Goal: Complete application form

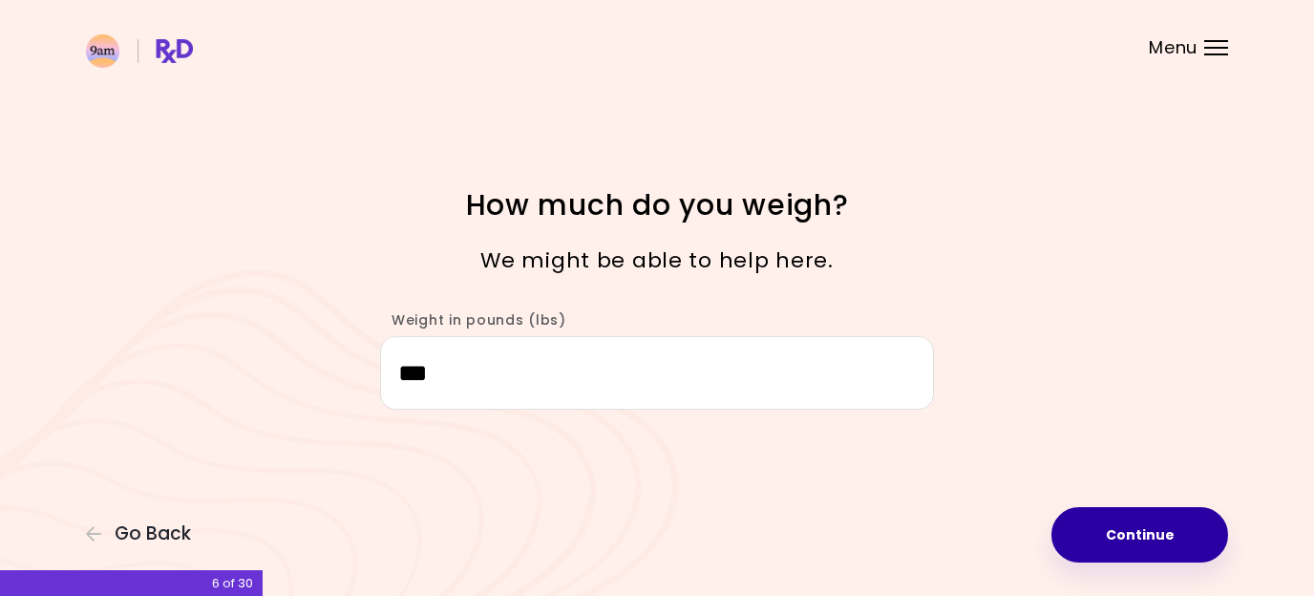
click at [1149, 520] on button "Continue" at bounding box center [1139, 534] width 177 height 55
select select "****"
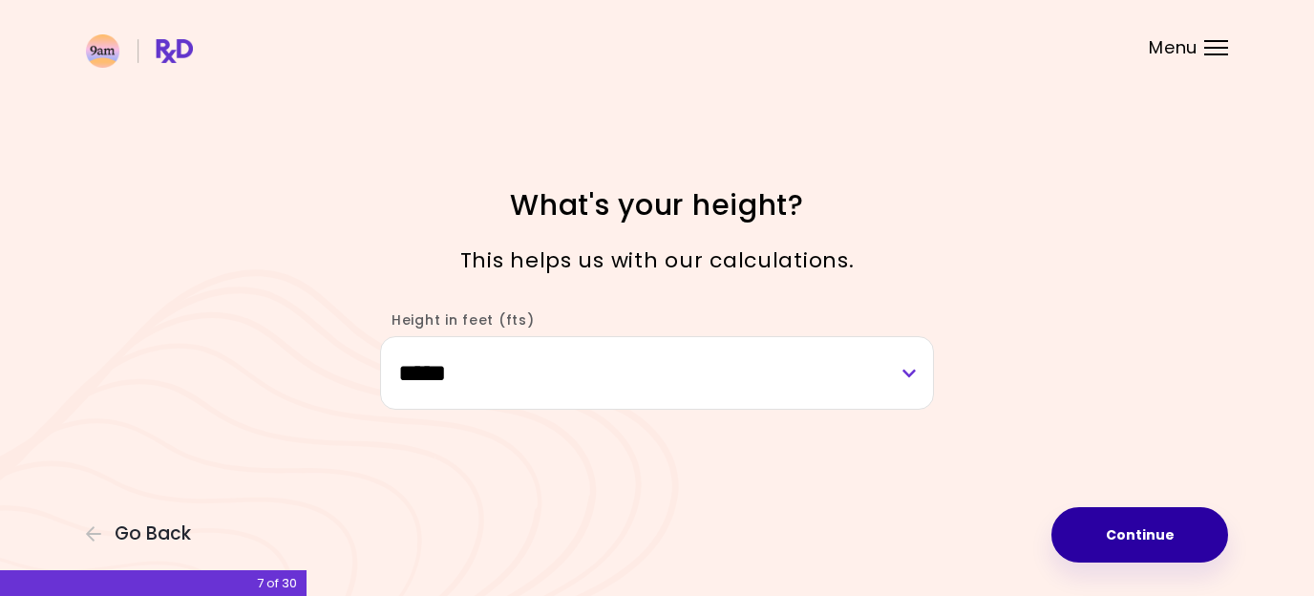
click at [1149, 520] on button "Continue" at bounding box center [1139, 534] width 177 height 55
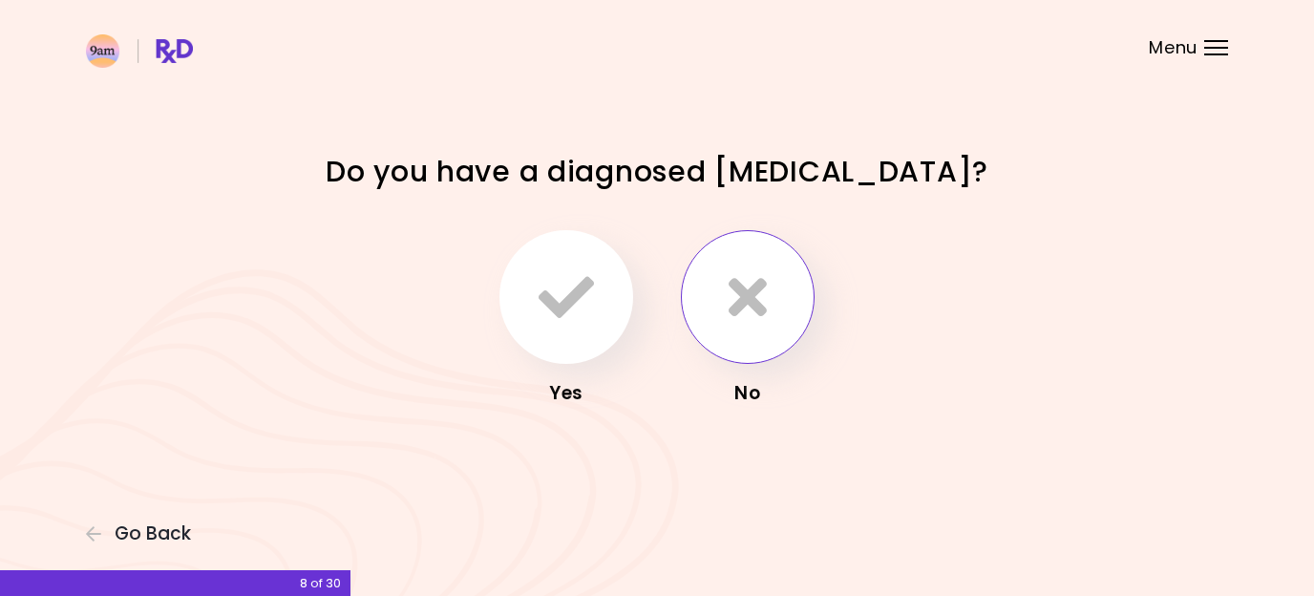
click at [770, 308] on button "button" at bounding box center [748, 297] width 134 height 134
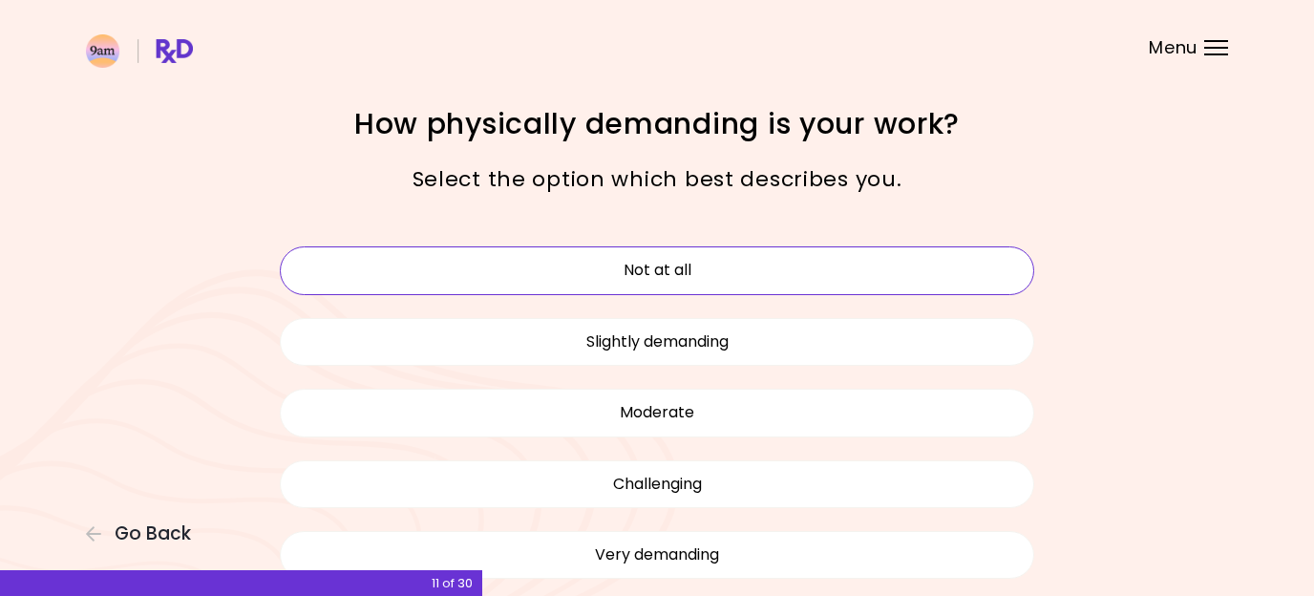
click at [460, 266] on button "Not at all" at bounding box center [657, 270] width 754 height 48
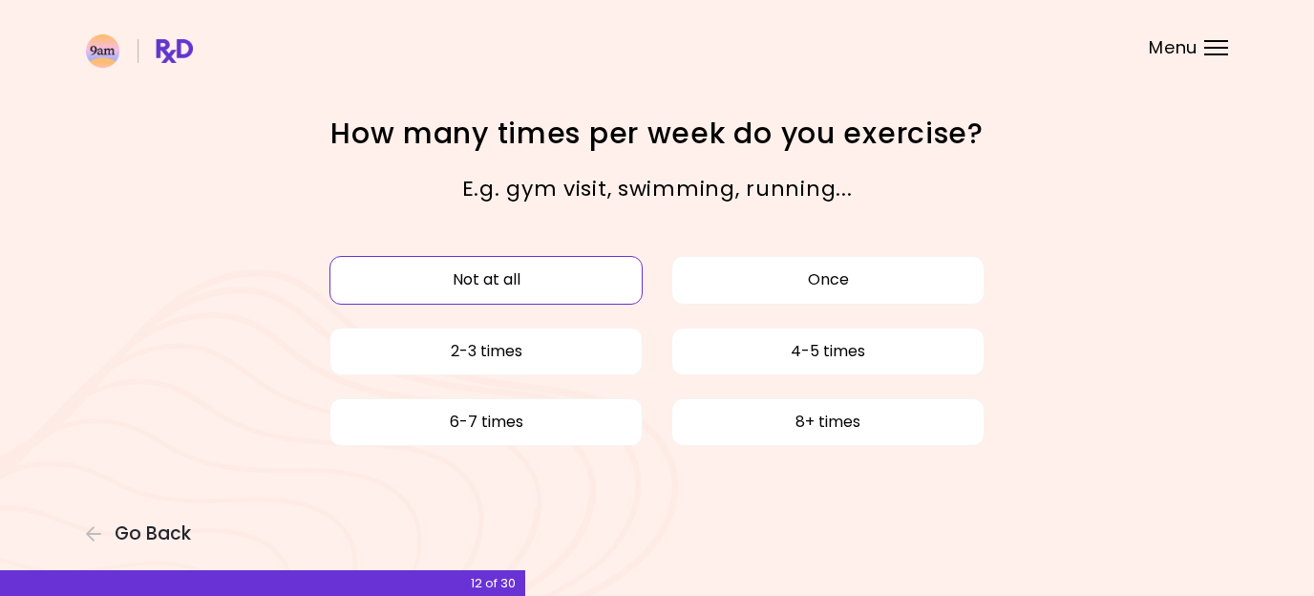
click at [568, 287] on button "Not at all" at bounding box center [485, 280] width 313 height 48
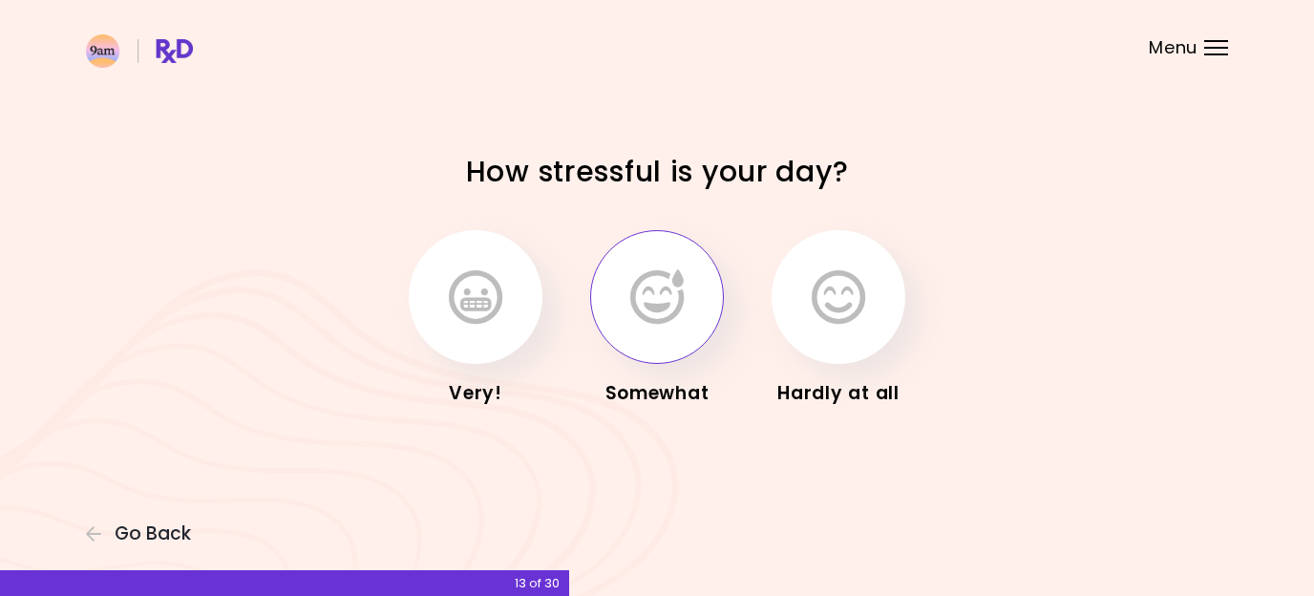
click at [696, 271] on button "button" at bounding box center [657, 297] width 134 height 134
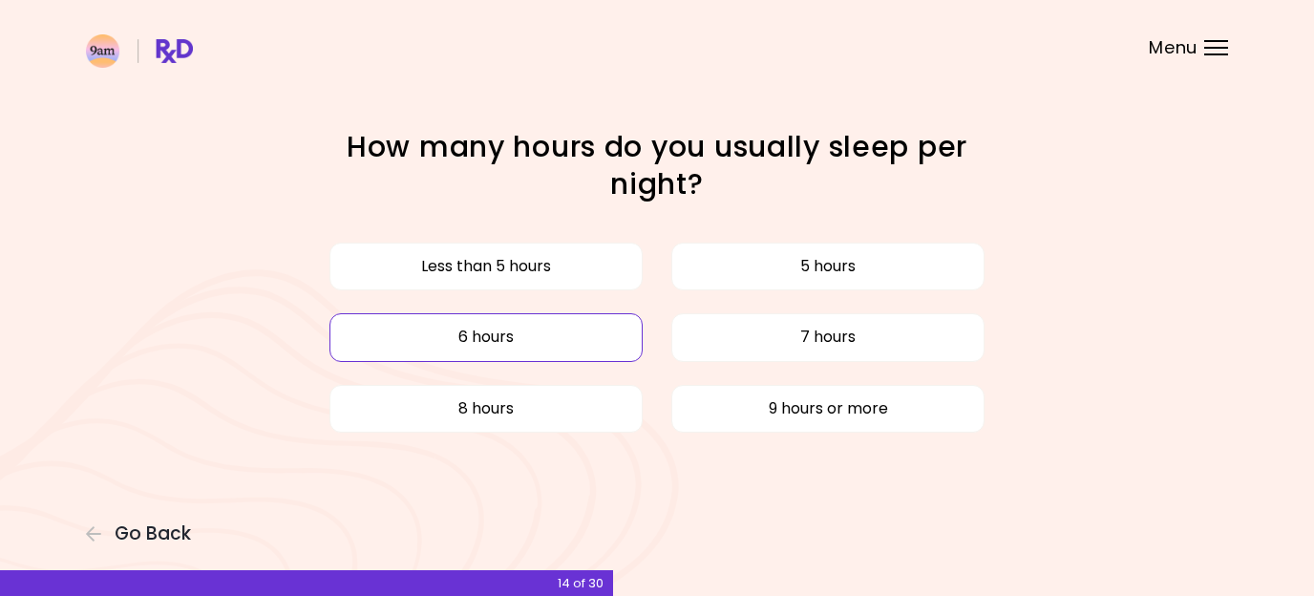
click at [572, 355] on button "6 hours" at bounding box center [485, 337] width 313 height 48
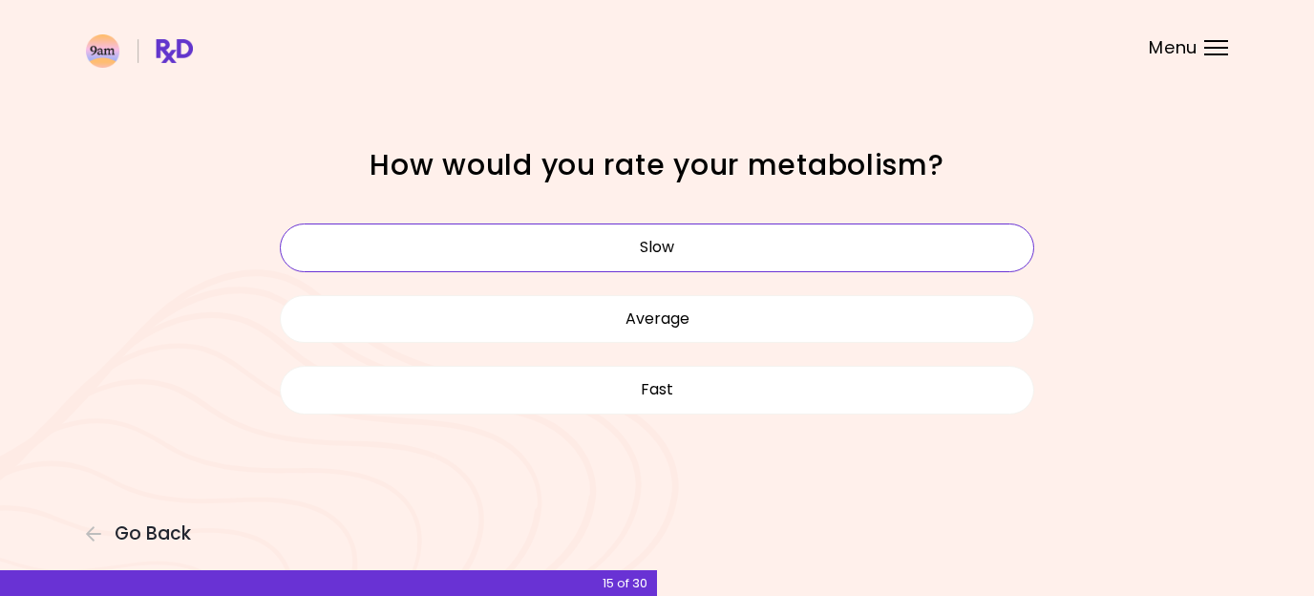
click at [733, 253] on button "Slow" at bounding box center [657, 247] width 754 height 48
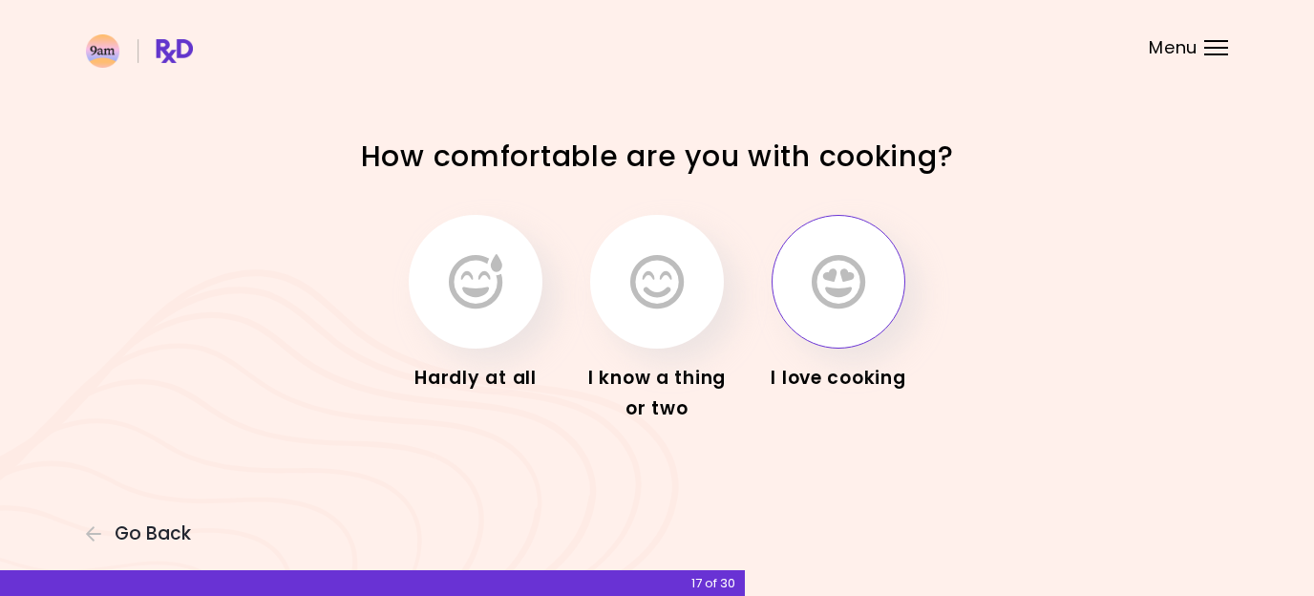
click at [883, 293] on button "button" at bounding box center [839, 282] width 134 height 134
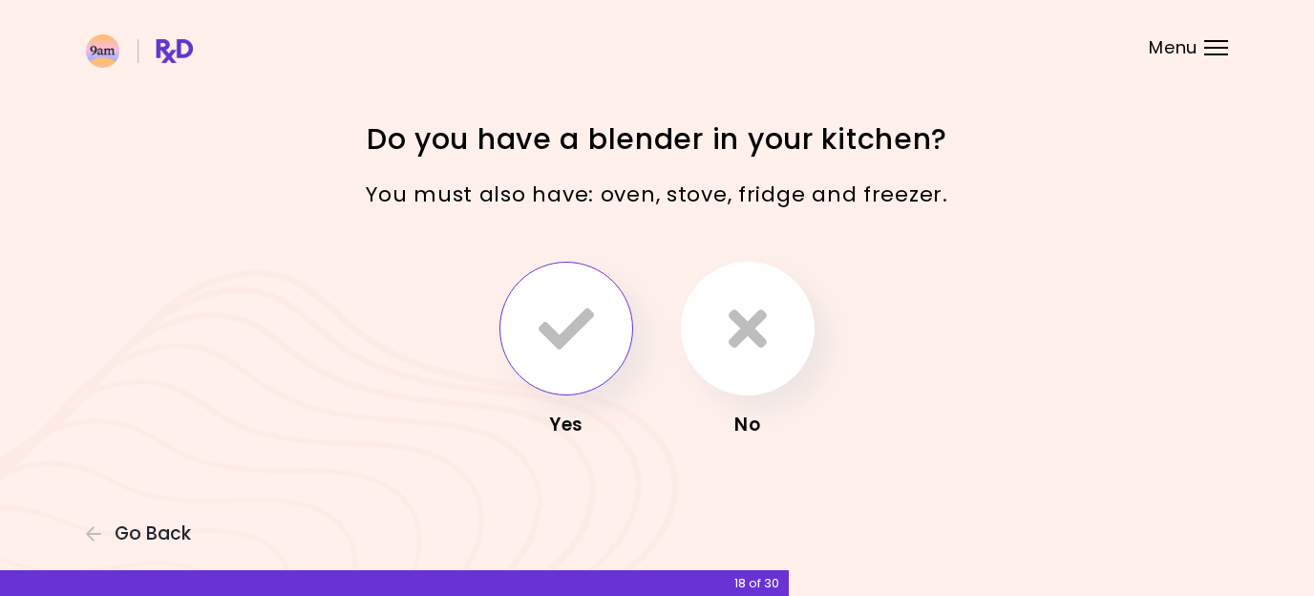
click at [561, 305] on icon "button" at bounding box center [566, 328] width 55 height 55
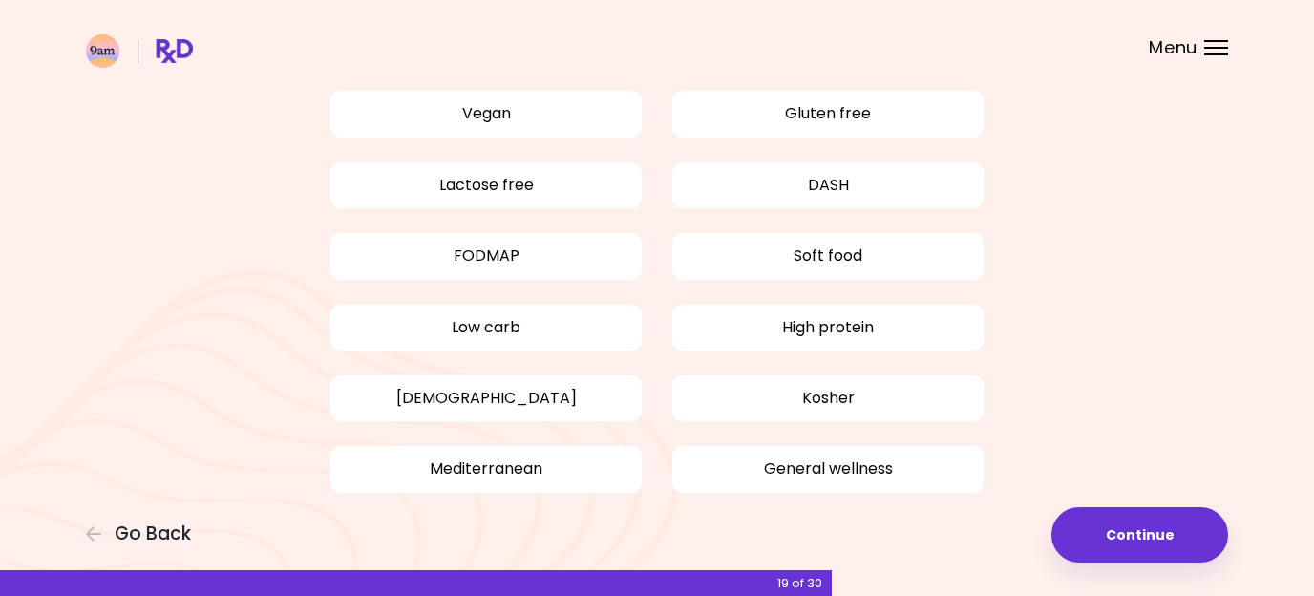
scroll to position [202, 0]
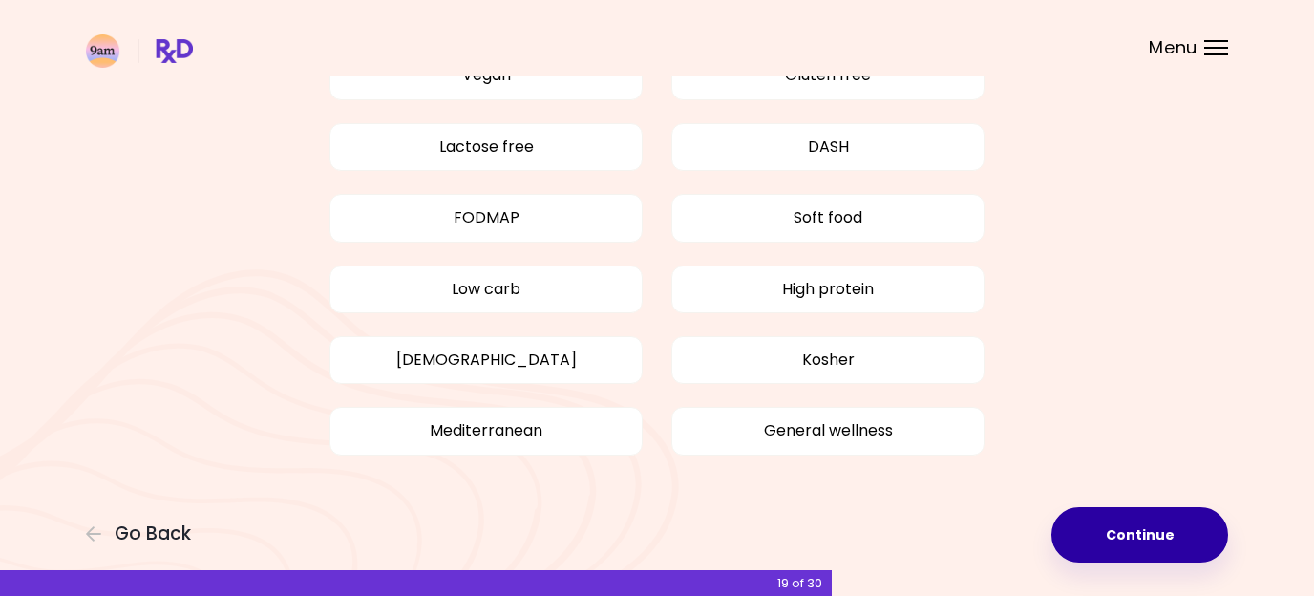
click at [1125, 536] on button "Continue" at bounding box center [1139, 534] width 177 height 55
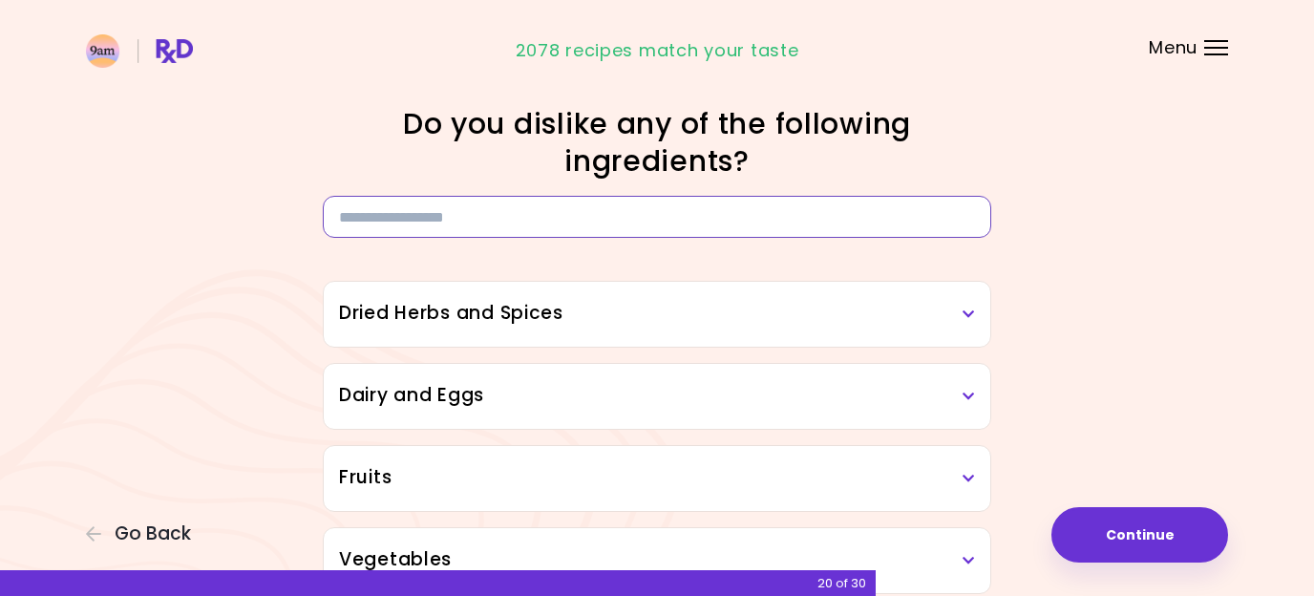
click at [883, 208] on input at bounding box center [657, 217] width 669 height 42
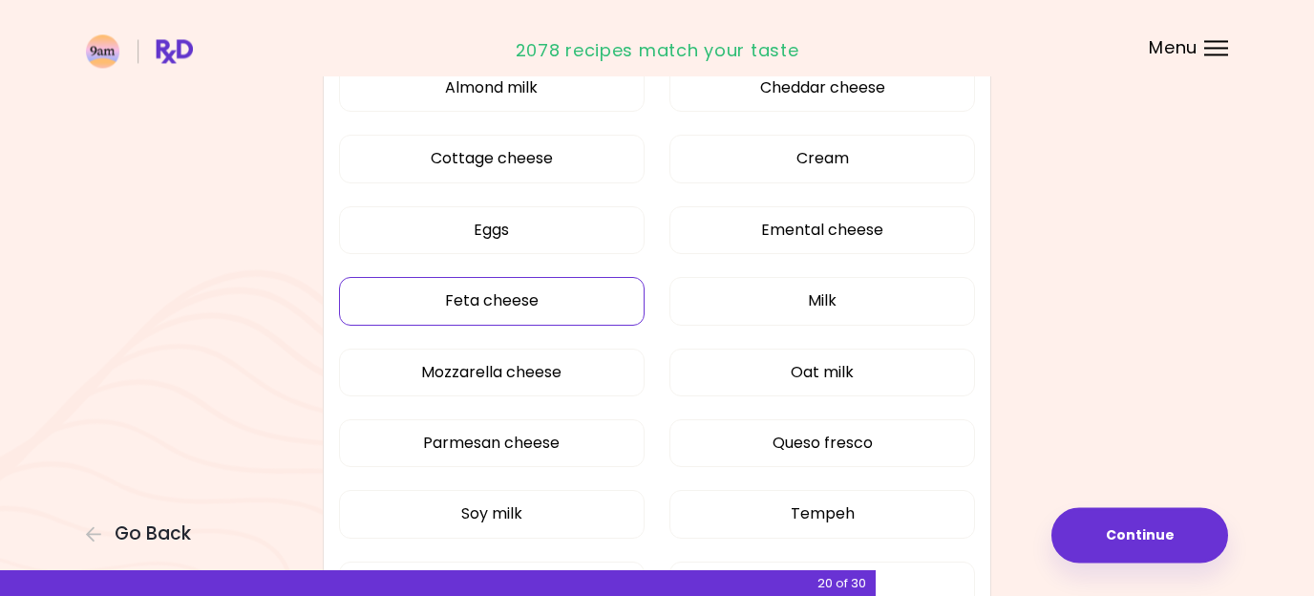
scroll to position [379, 0]
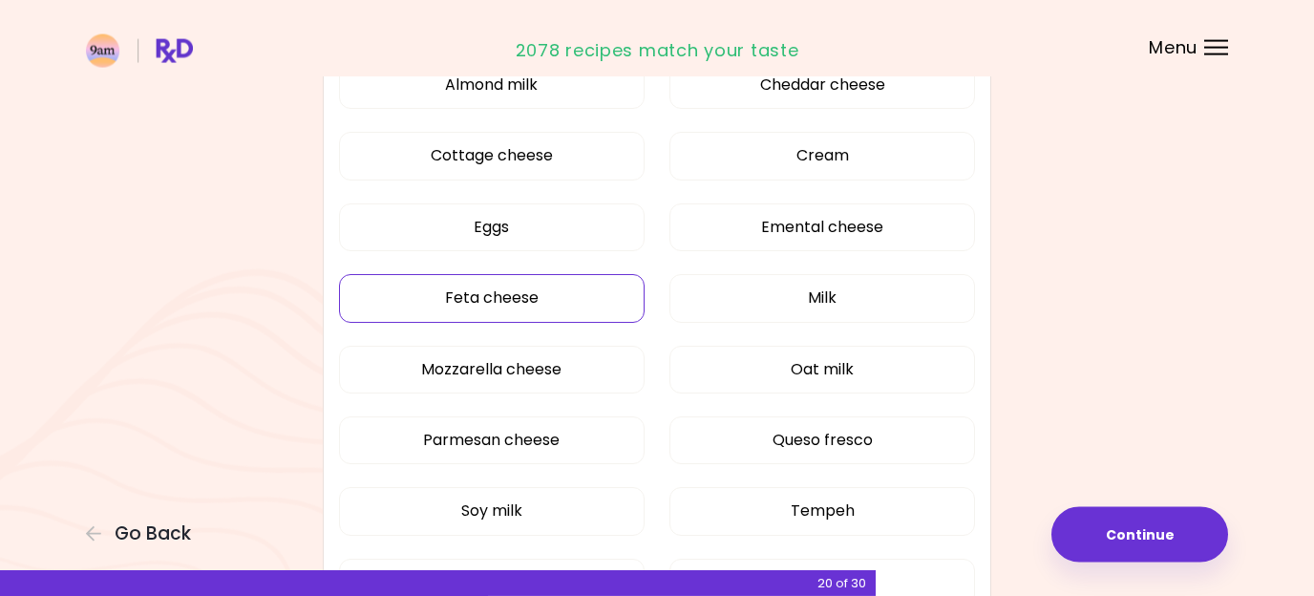
click at [584, 300] on button "Feta cheese" at bounding box center [492, 298] width 306 height 48
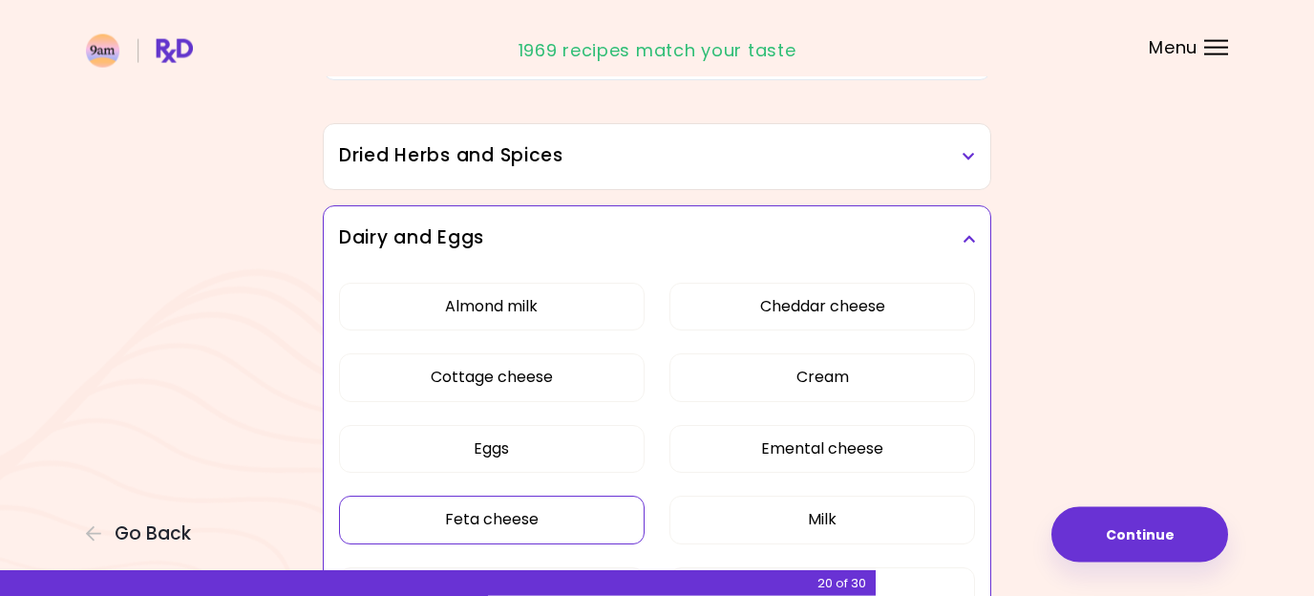
scroll to position [11, 0]
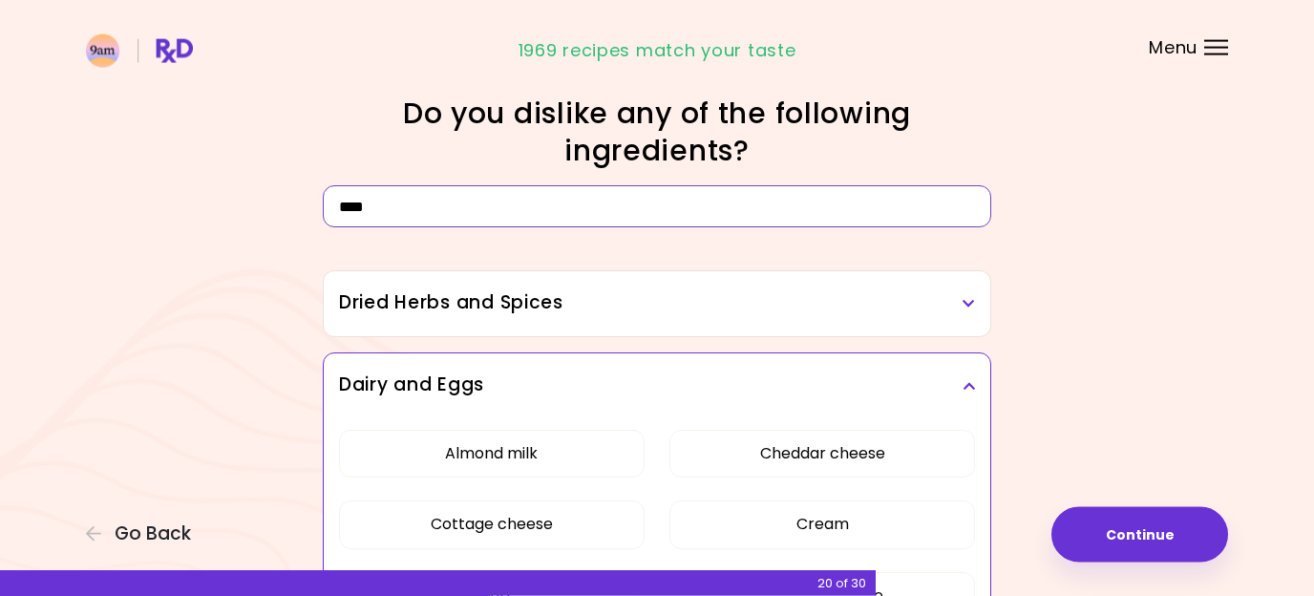
drag, startPoint x: 672, startPoint y: 211, endPoint x: 268, endPoint y: 210, distance: 404.0
click at [323, 210] on input "****" at bounding box center [657, 206] width 669 height 42
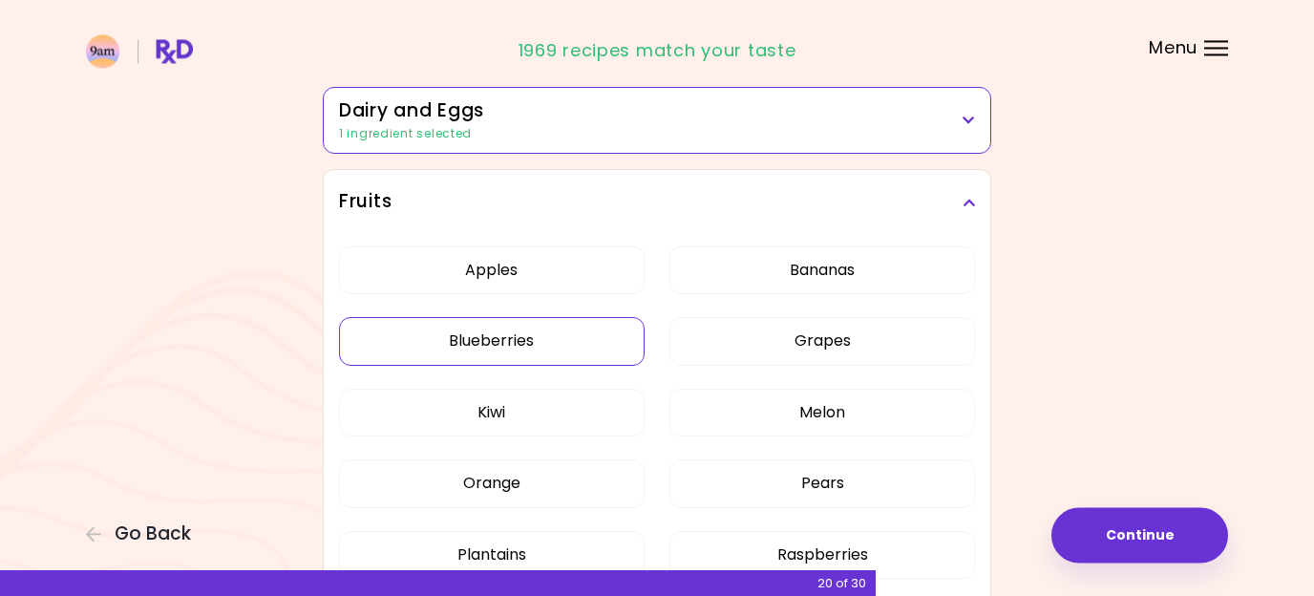
scroll to position [11, 0]
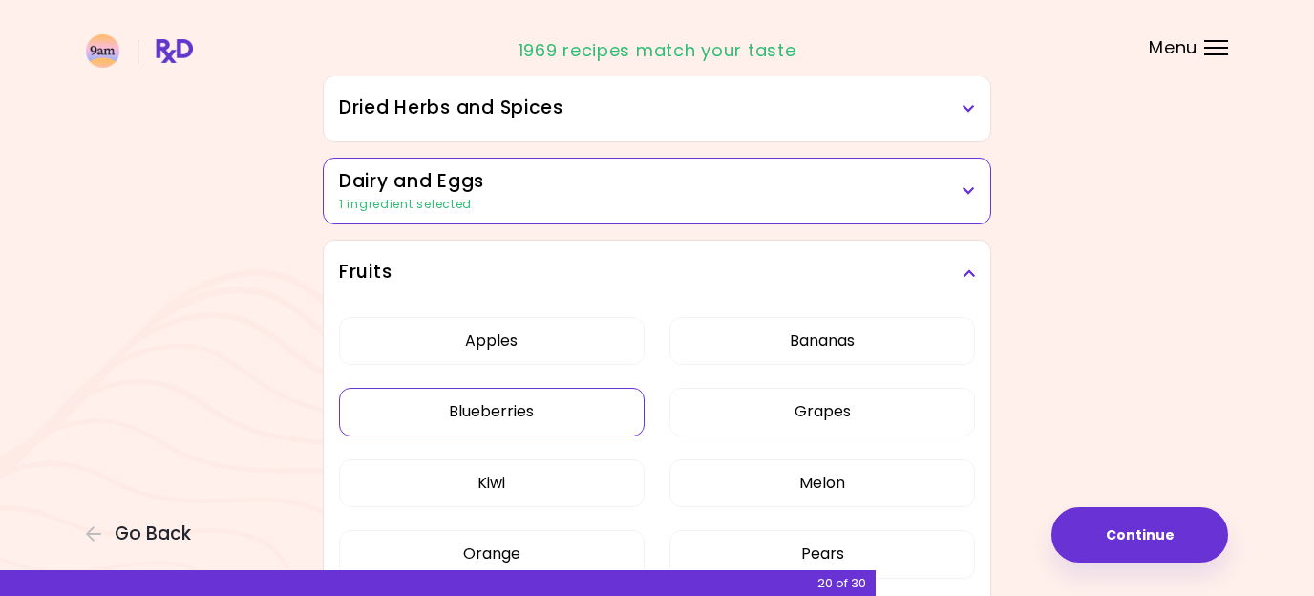
type input "*"
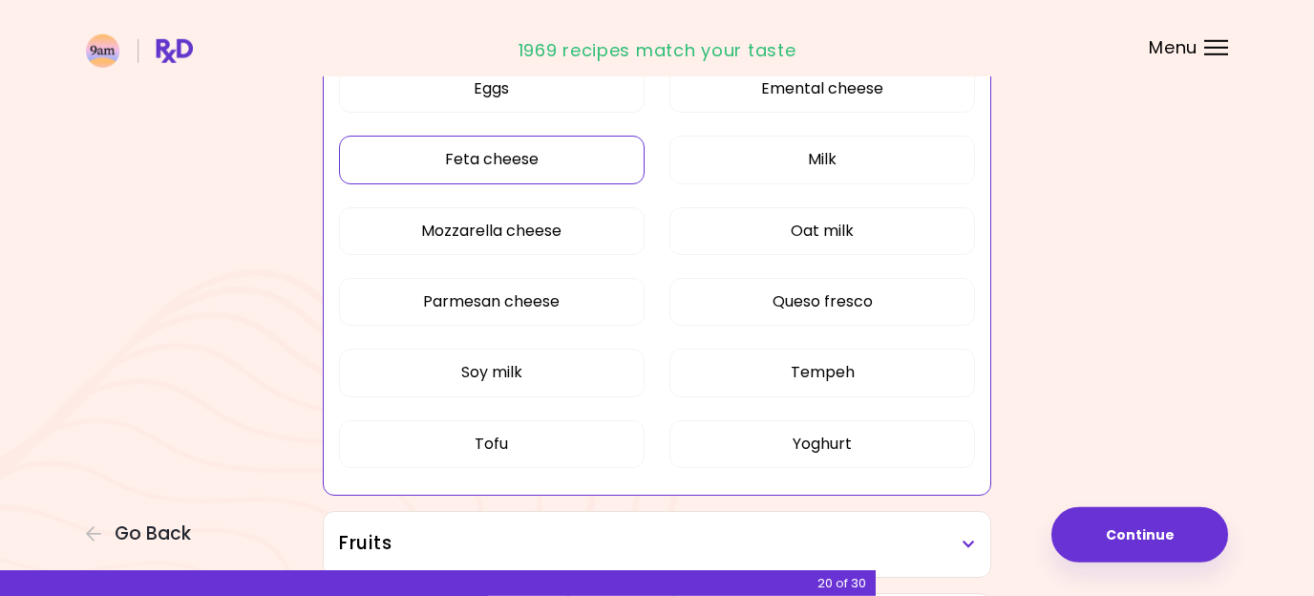
scroll to position [521, 0]
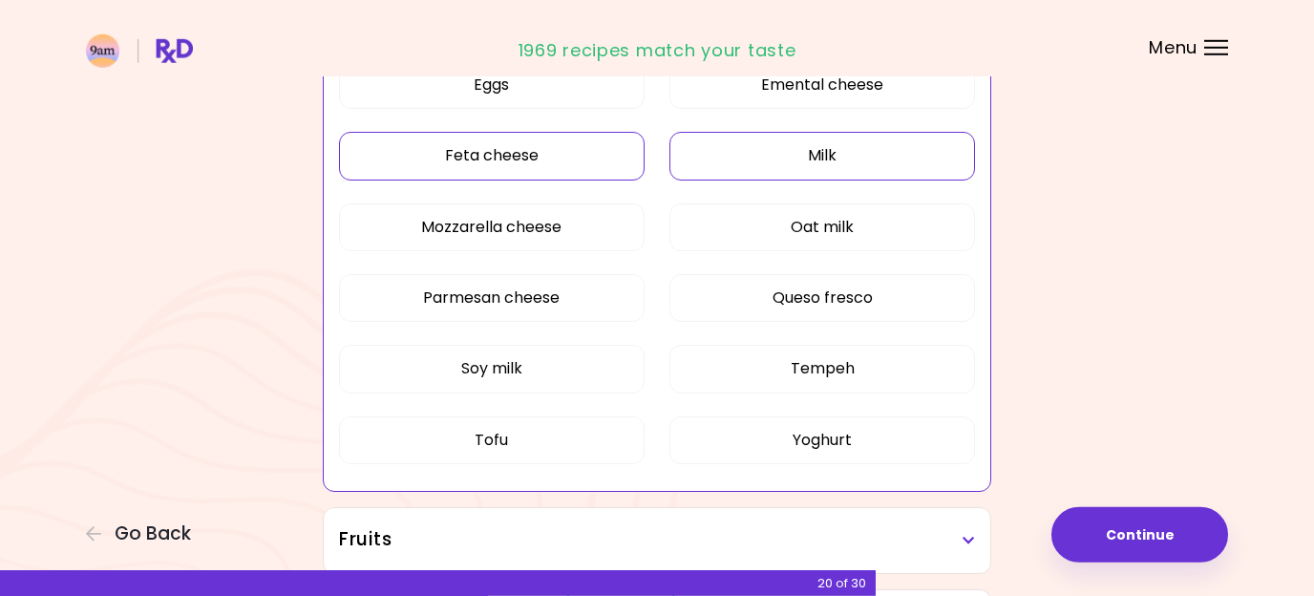
type input "******"
click at [817, 166] on button "Milk" at bounding box center [822, 156] width 306 height 48
click at [860, 159] on button "Milk" at bounding box center [822, 156] width 306 height 48
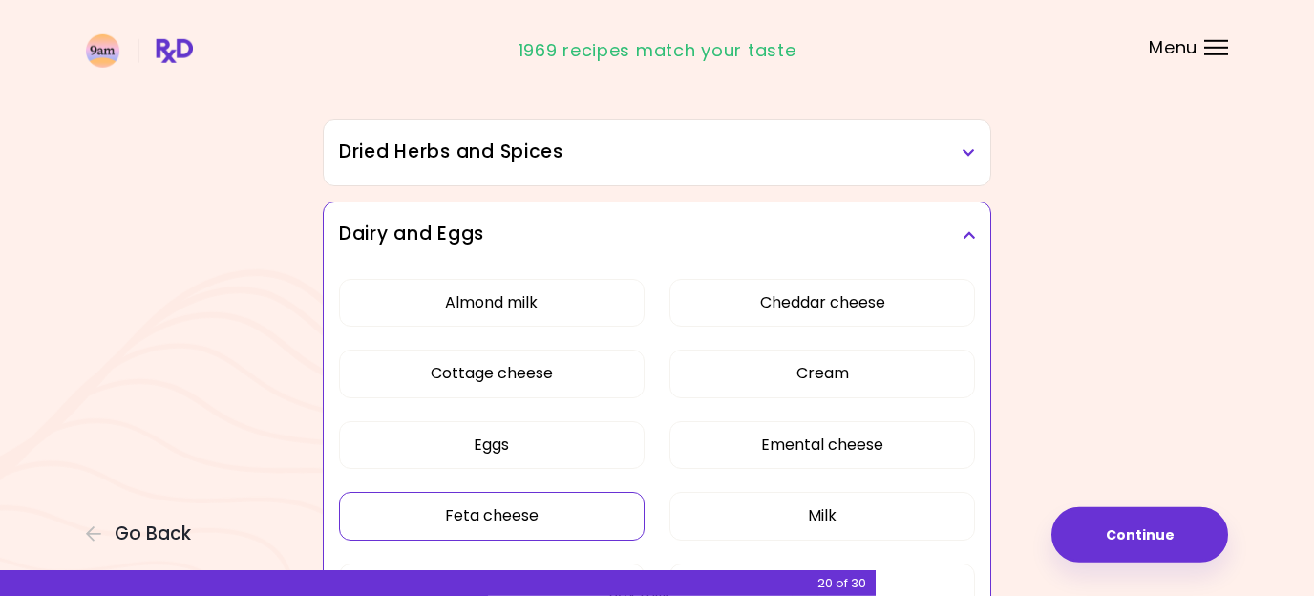
scroll to position [0, 0]
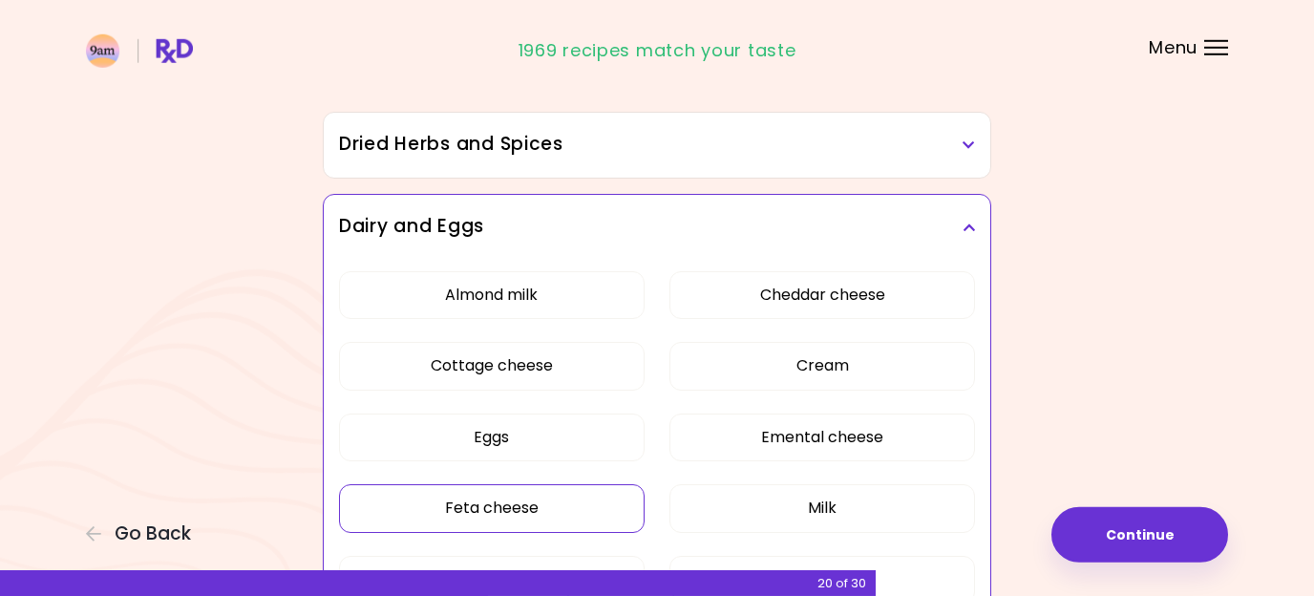
click at [978, 223] on div "Dairy and Eggs" at bounding box center [657, 227] width 667 height 65
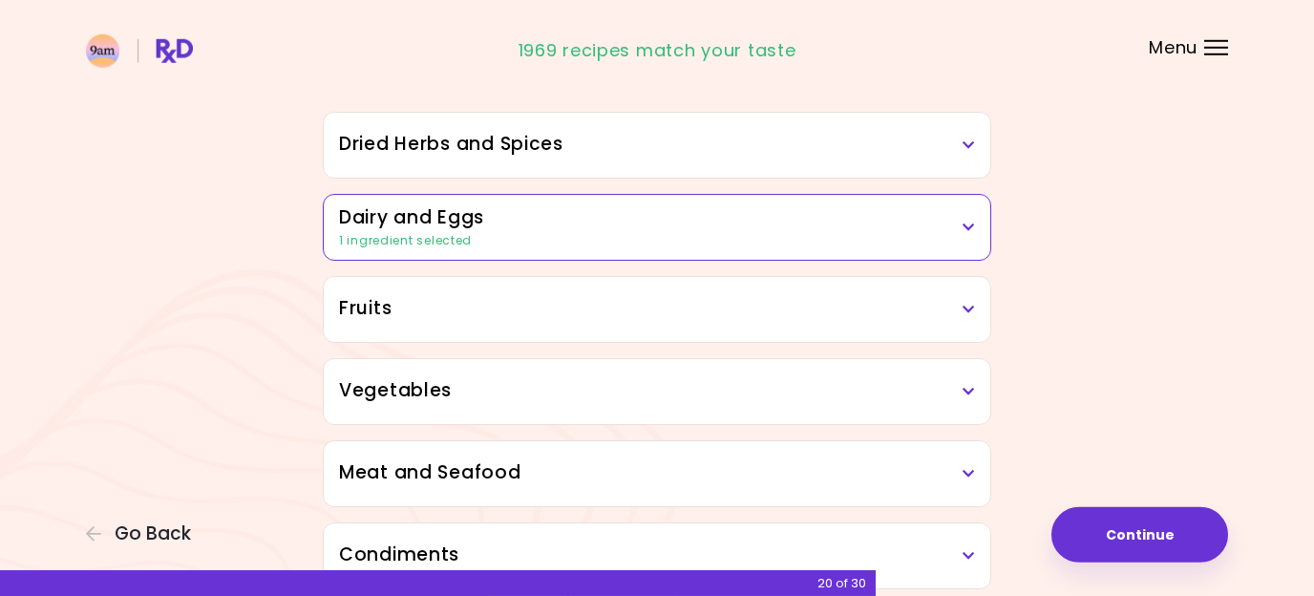
click at [943, 167] on div "Dried Herbs and Spices" at bounding box center [657, 145] width 667 height 65
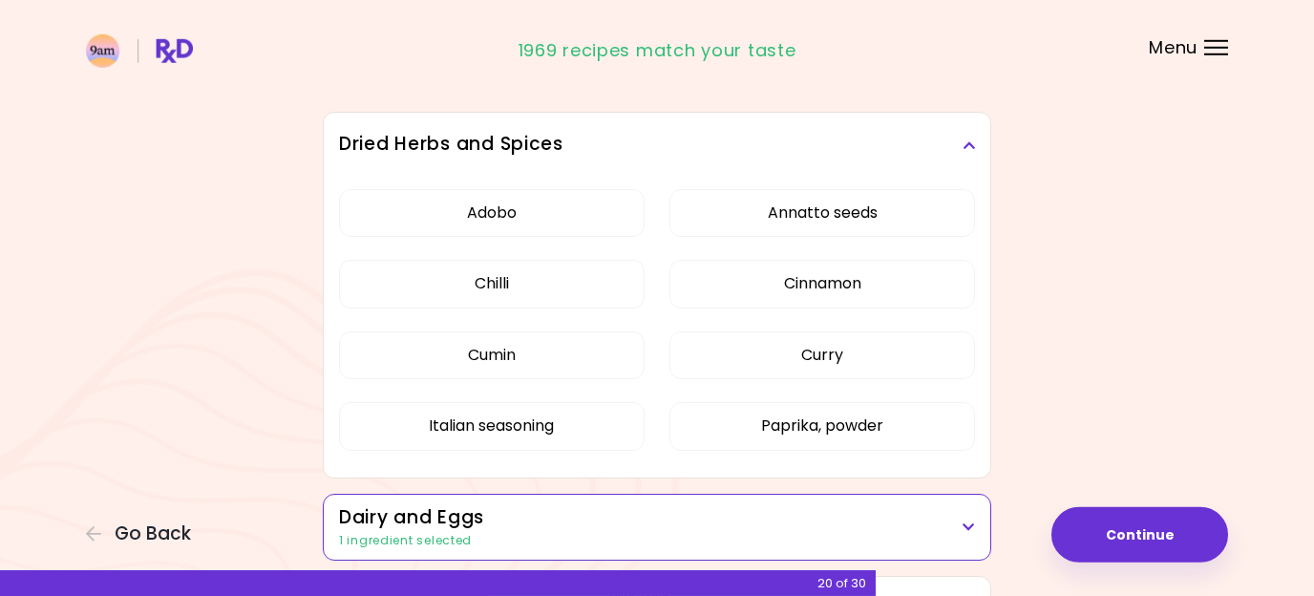
click at [969, 137] on h3 "Dried Herbs and Spices" at bounding box center [657, 145] width 636 height 28
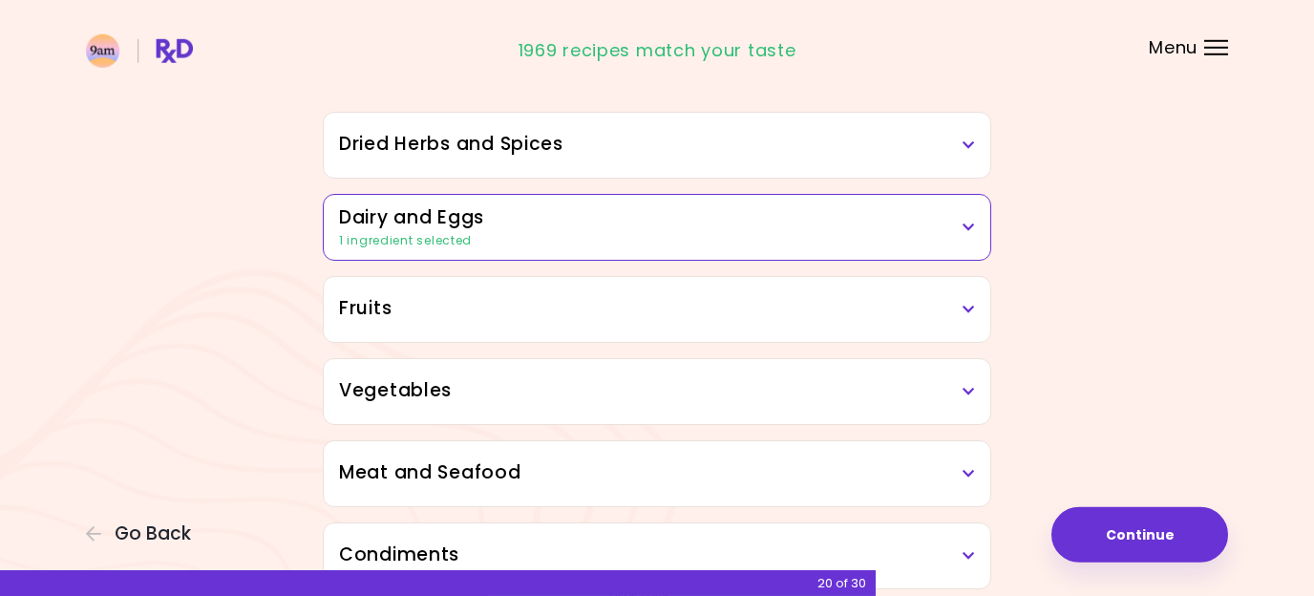
click at [923, 208] on h3 "Dairy and Eggs" at bounding box center [657, 218] width 636 height 28
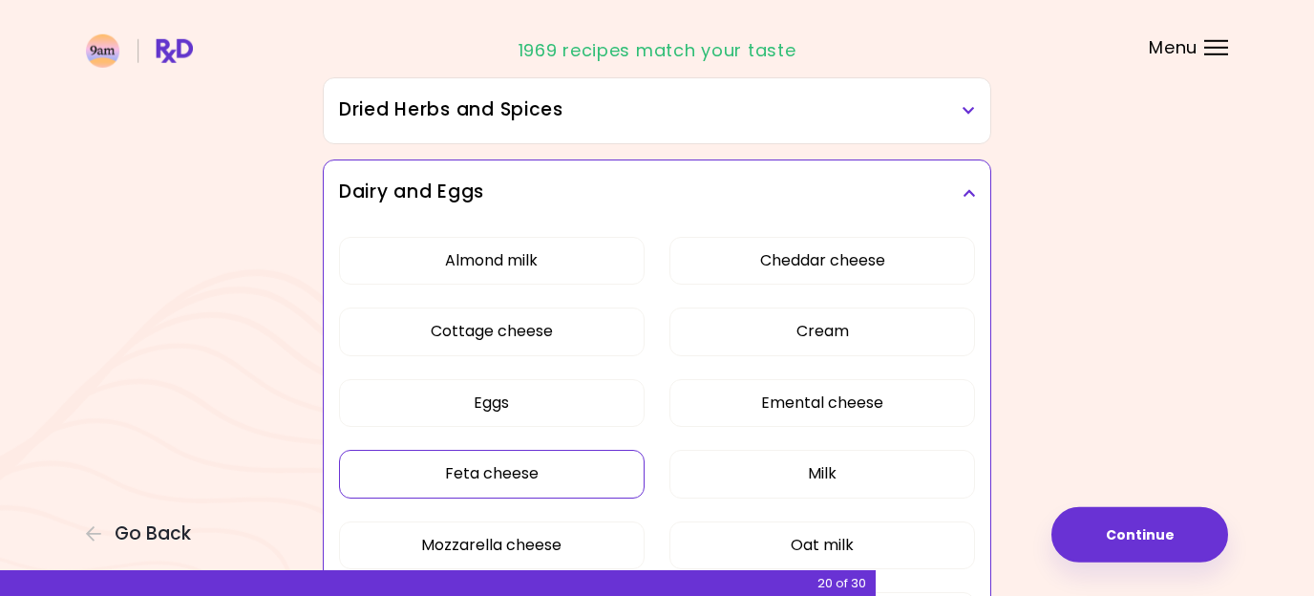
click at [652, 165] on div "Dairy and Eggs" at bounding box center [657, 192] width 667 height 65
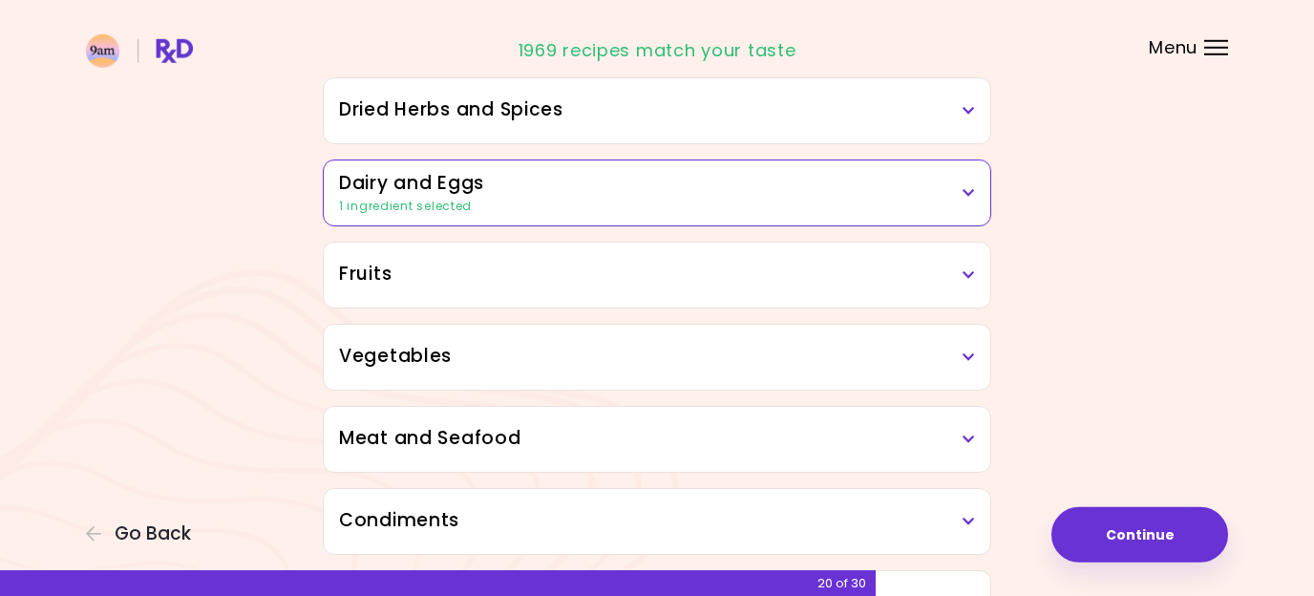
click at [593, 263] on h3 "Fruits" at bounding box center [657, 275] width 636 height 28
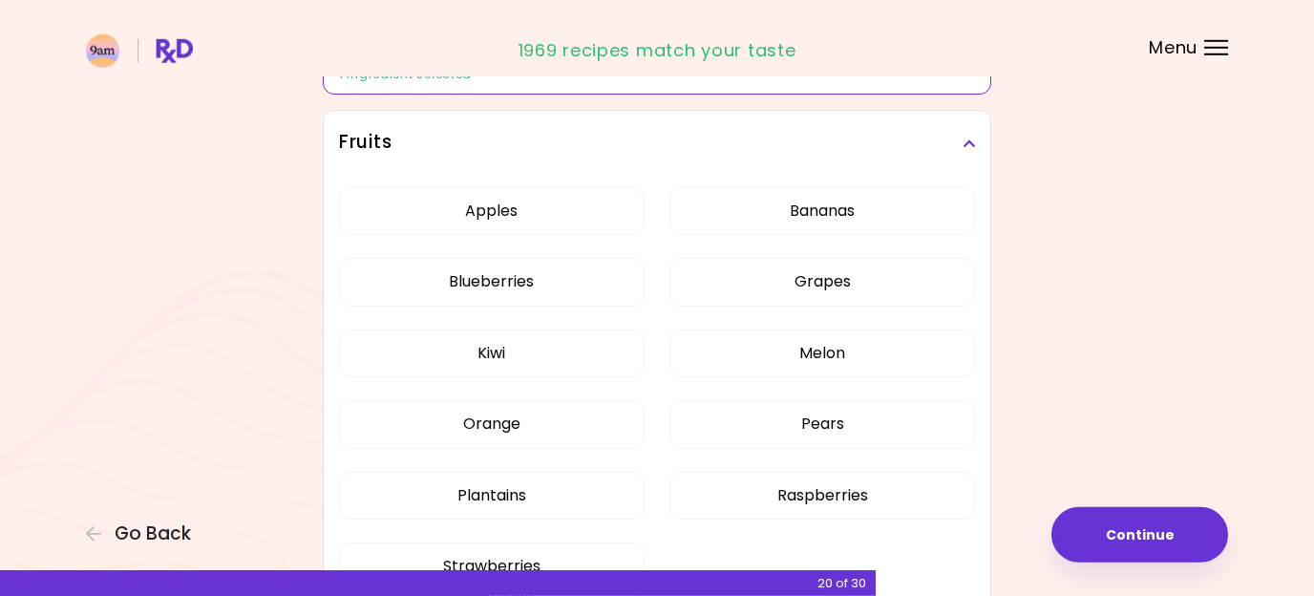
click at [593, 263] on button "Blueberries" at bounding box center [492, 282] width 306 height 48
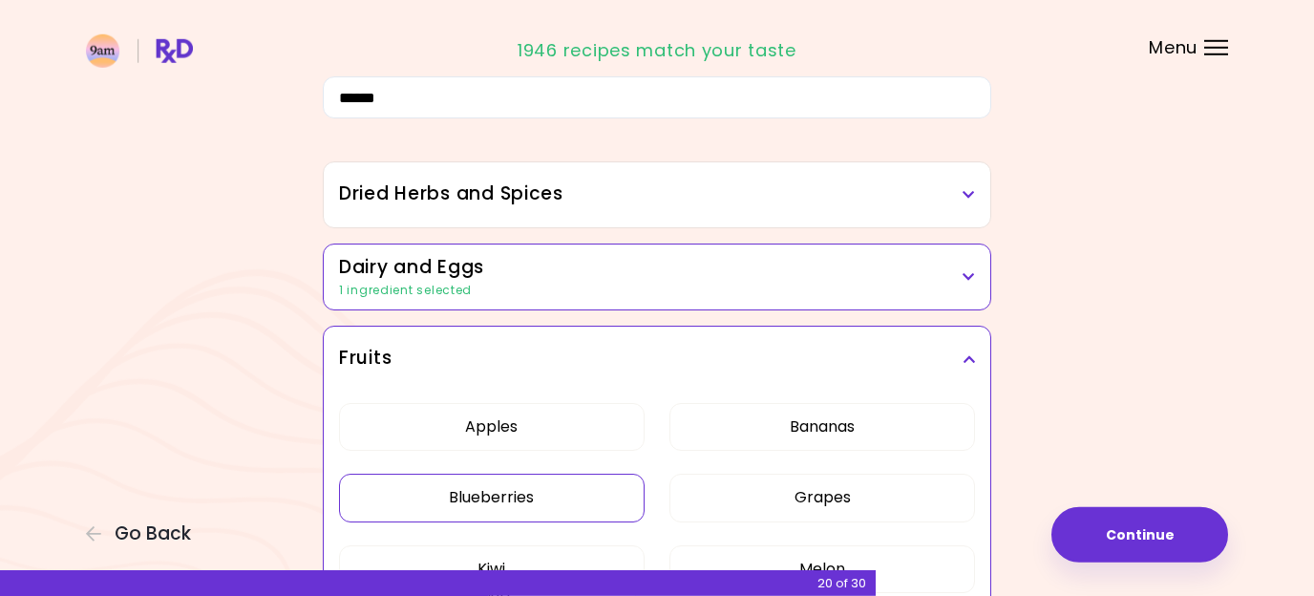
click at [615, 338] on div "Fruits" at bounding box center [657, 359] width 667 height 65
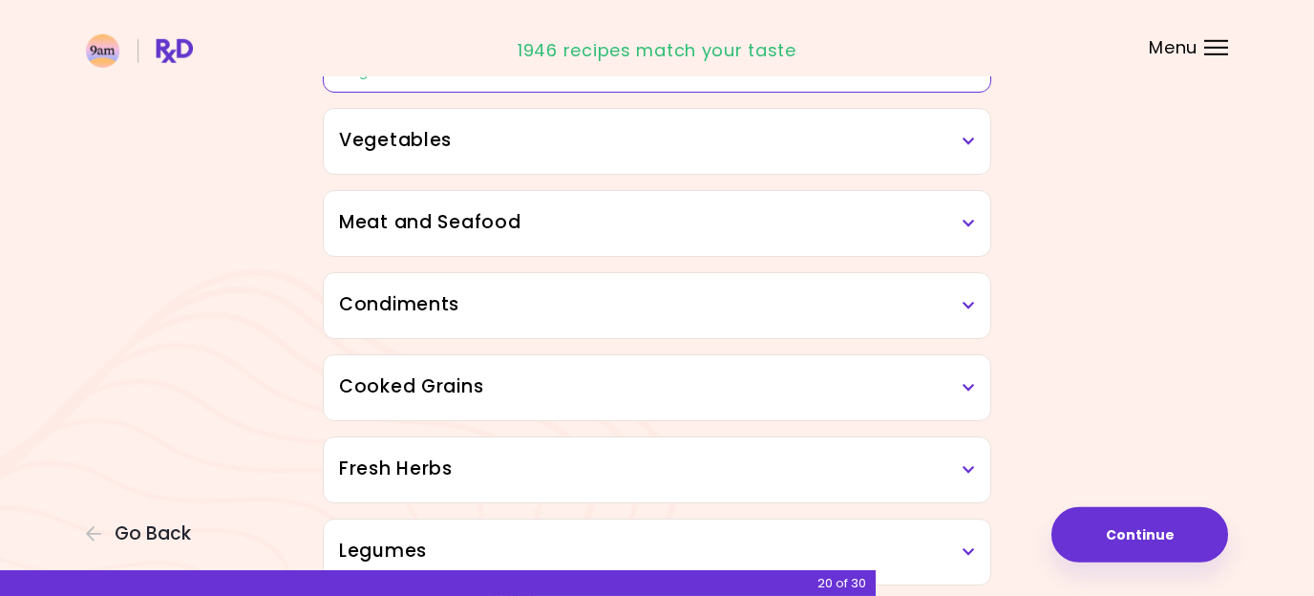
click at [698, 147] on h3 "Vegetables" at bounding box center [657, 141] width 636 height 28
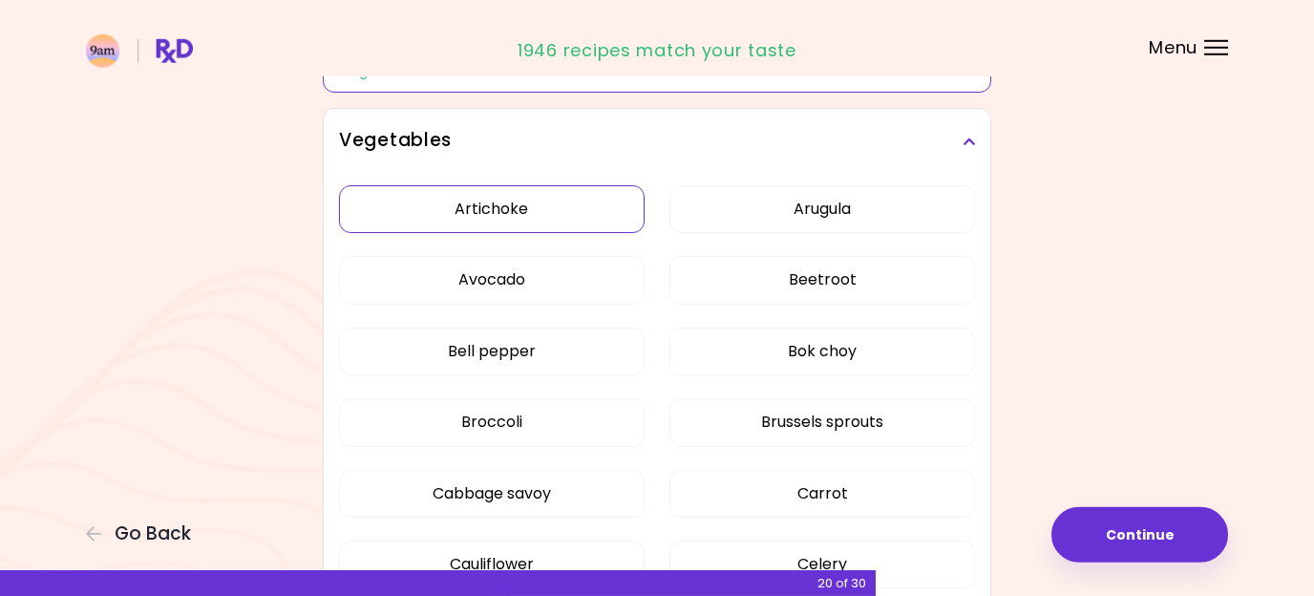
click at [605, 218] on button "Artichoke" at bounding box center [492, 209] width 306 height 48
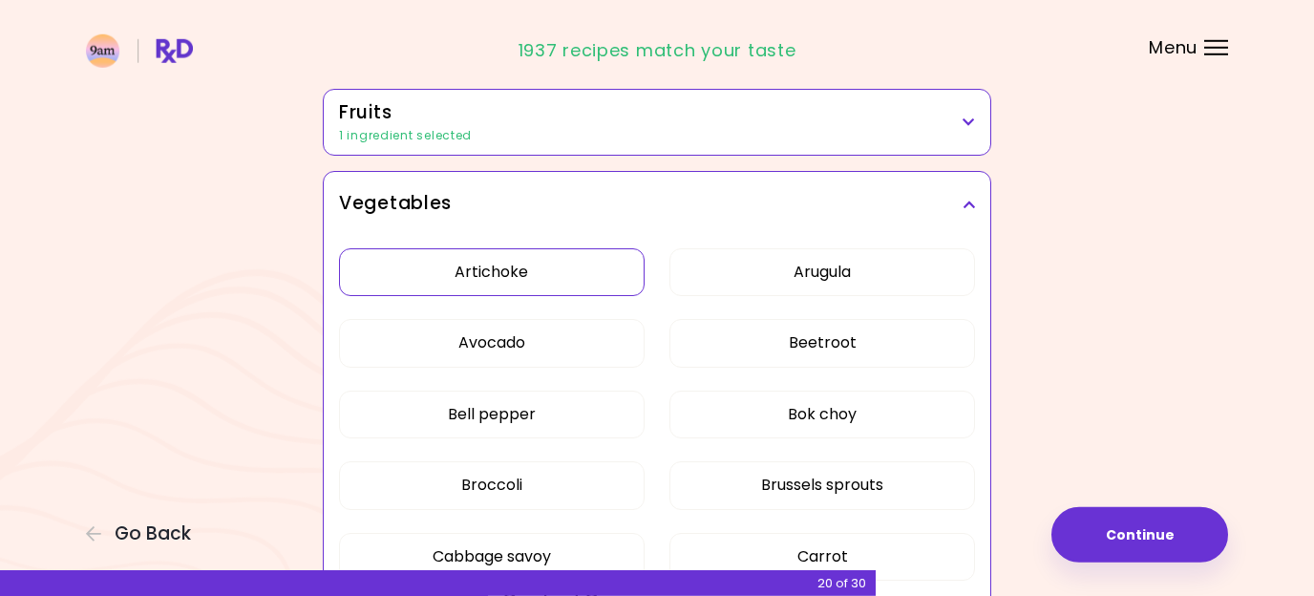
click at [669, 199] on h3 "Vegetables" at bounding box center [657, 204] width 636 height 28
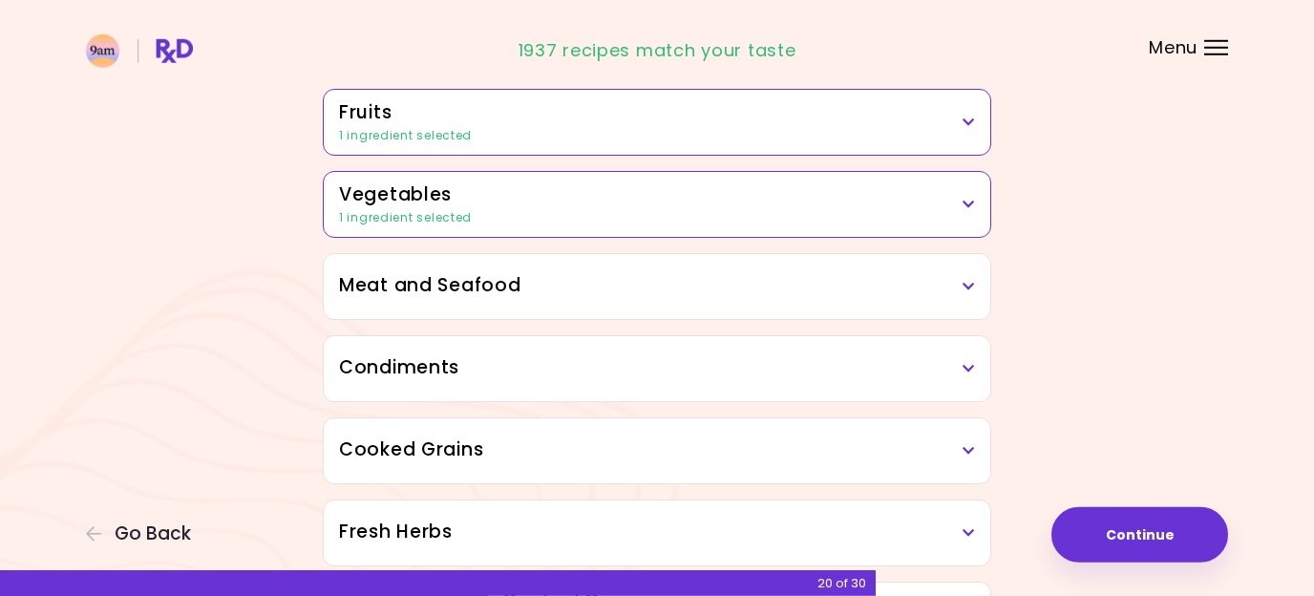
click at [632, 273] on h3 "Meat and Seafood" at bounding box center [657, 286] width 636 height 28
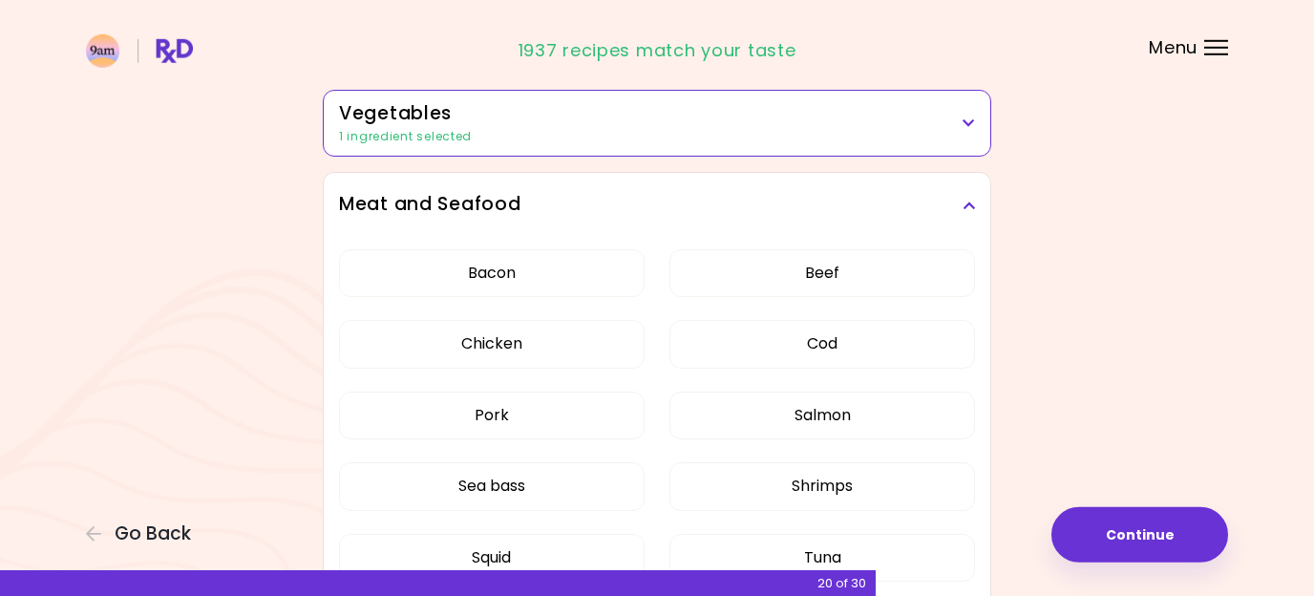
click at [692, 201] on h3 "Meat and Seafood" at bounding box center [657, 205] width 636 height 28
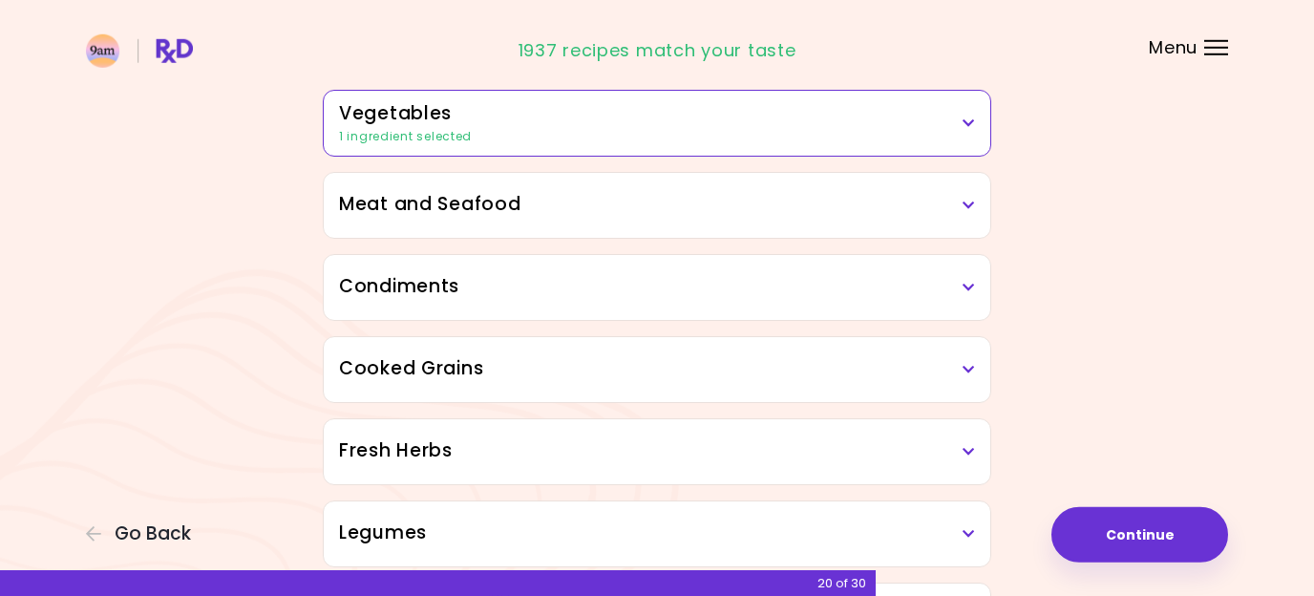
click at [651, 289] on h3 "Condiments" at bounding box center [657, 287] width 636 height 28
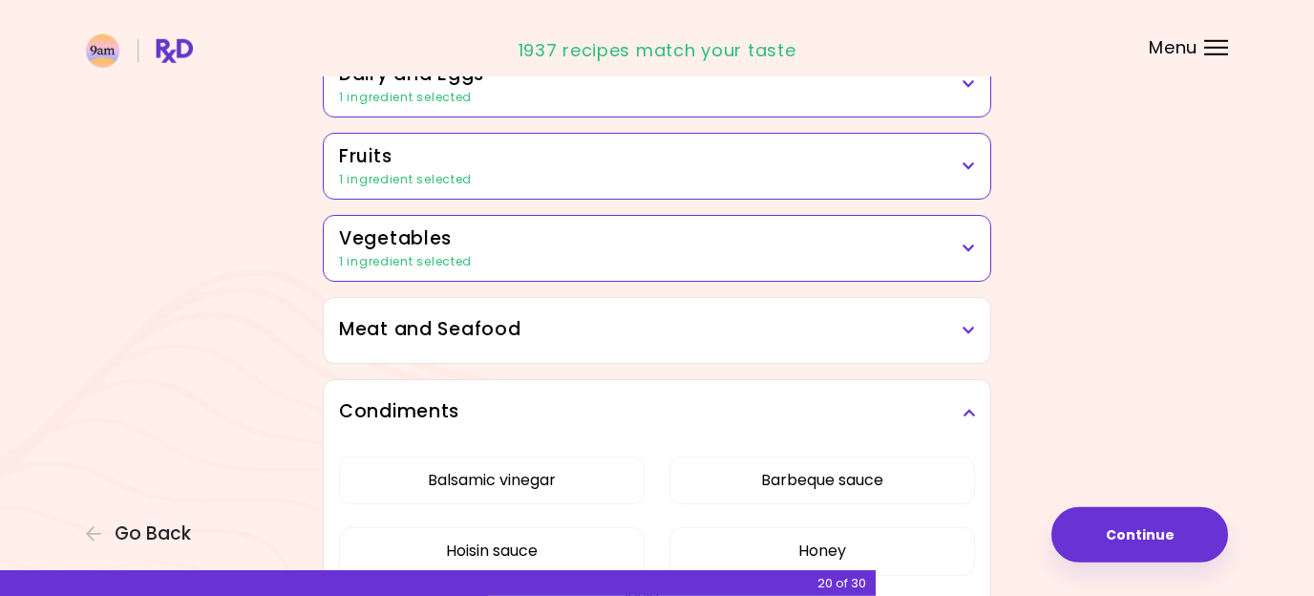
click at [647, 397] on div "Condiments" at bounding box center [657, 412] width 667 height 65
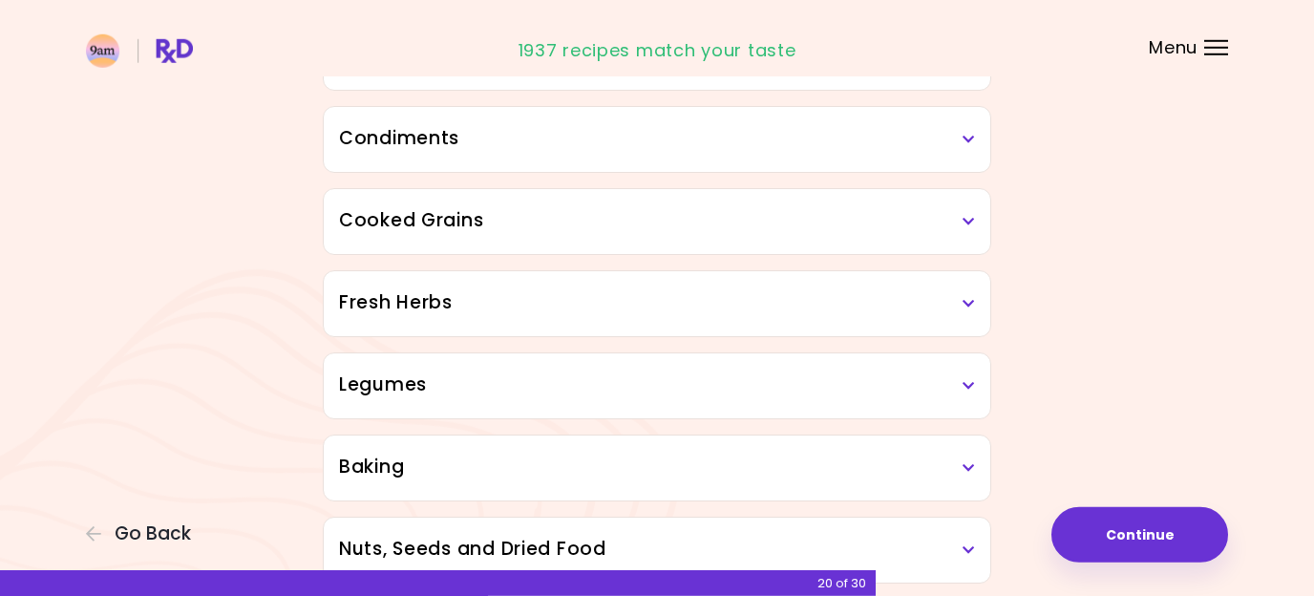
click at [675, 218] on h3 "Cooked Grains" at bounding box center [657, 221] width 636 height 28
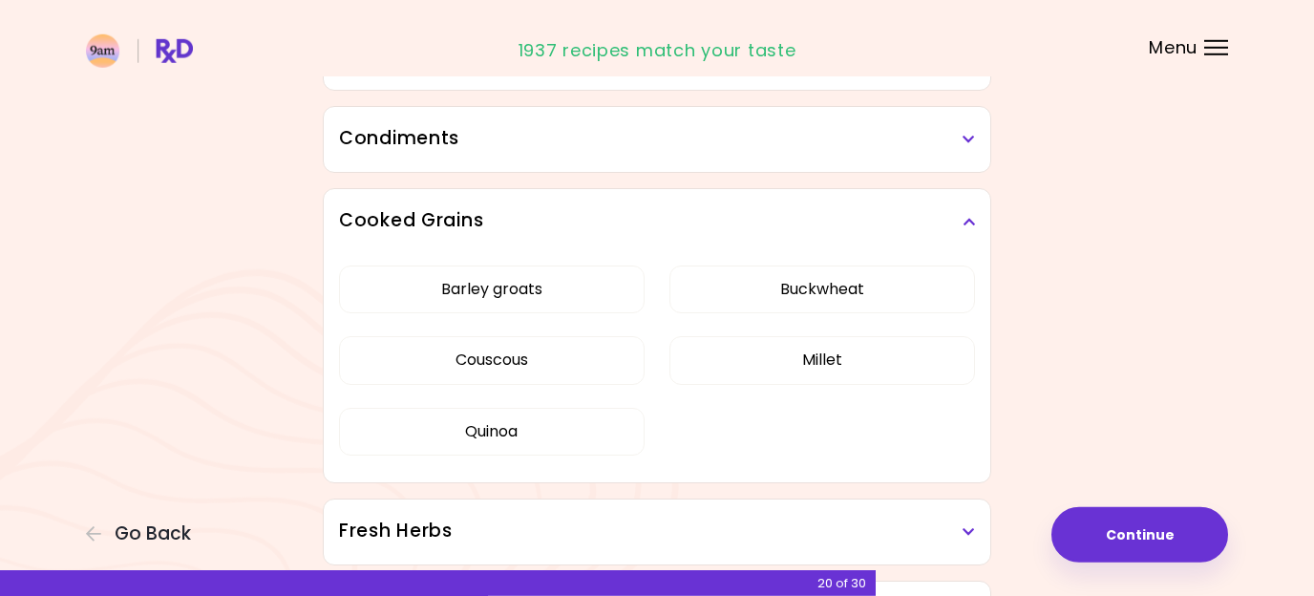
click at [675, 218] on h3 "Cooked Grains" at bounding box center [657, 221] width 636 height 28
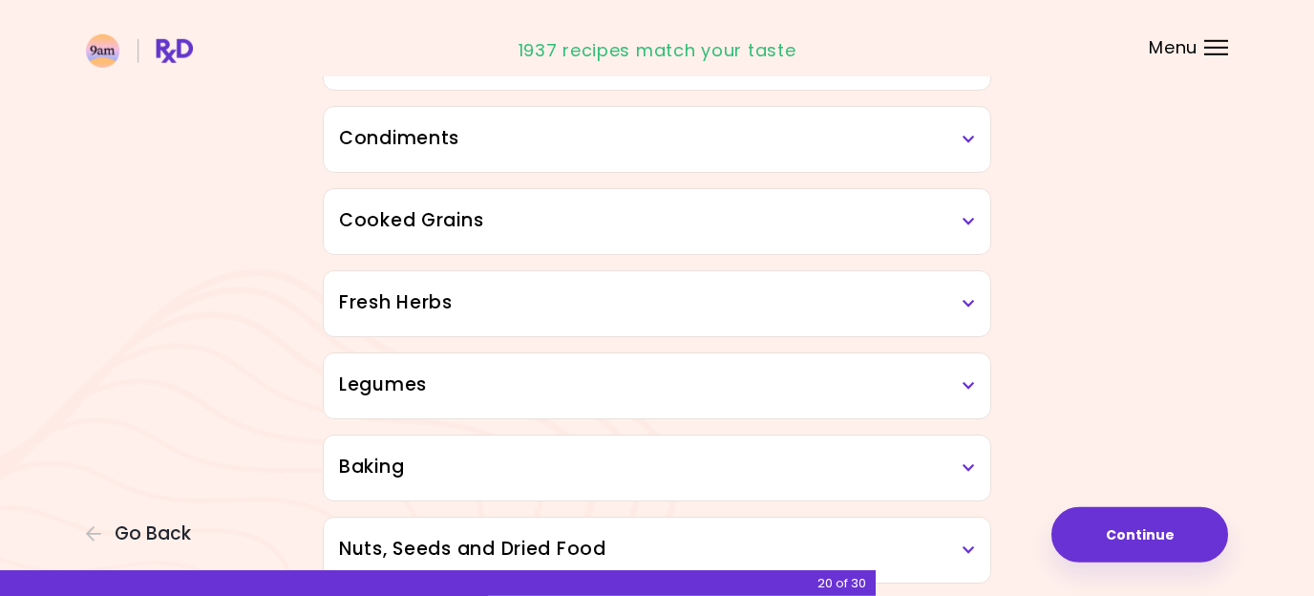
click at [693, 220] on h3 "Cooked Grains" at bounding box center [657, 221] width 636 height 28
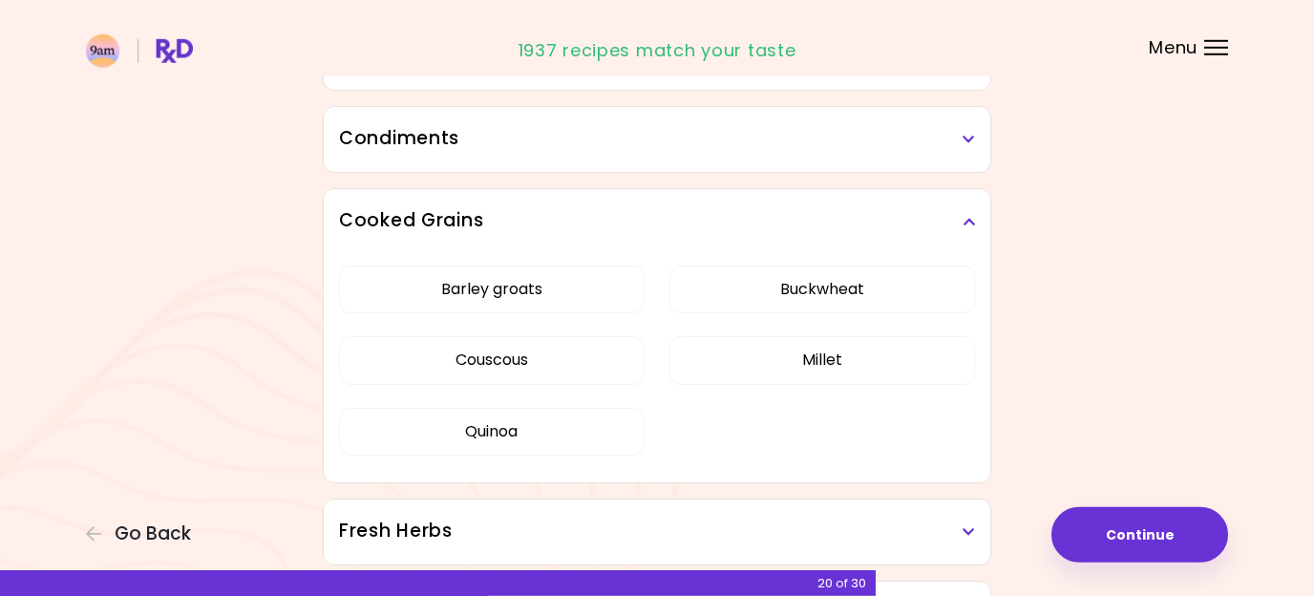
click at [688, 221] on h3 "Cooked Grains" at bounding box center [657, 221] width 636 height 28
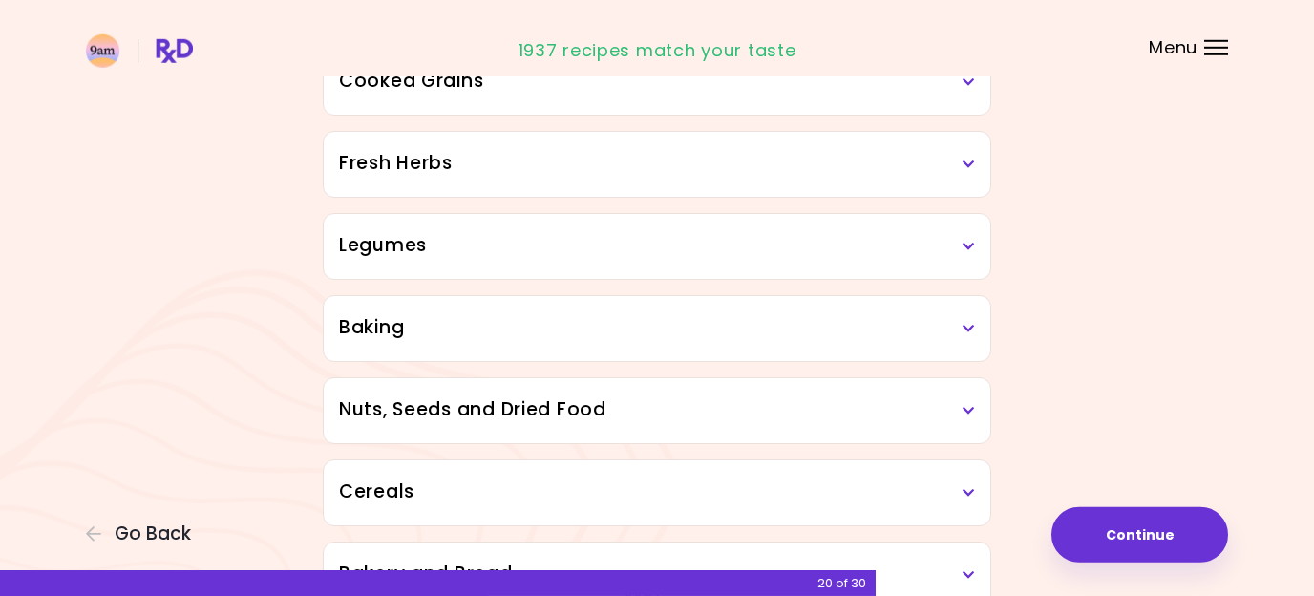
click at [691, 170] on h3 "Fresh Herbs" at bounding box center [657, 164] width 636 height 28
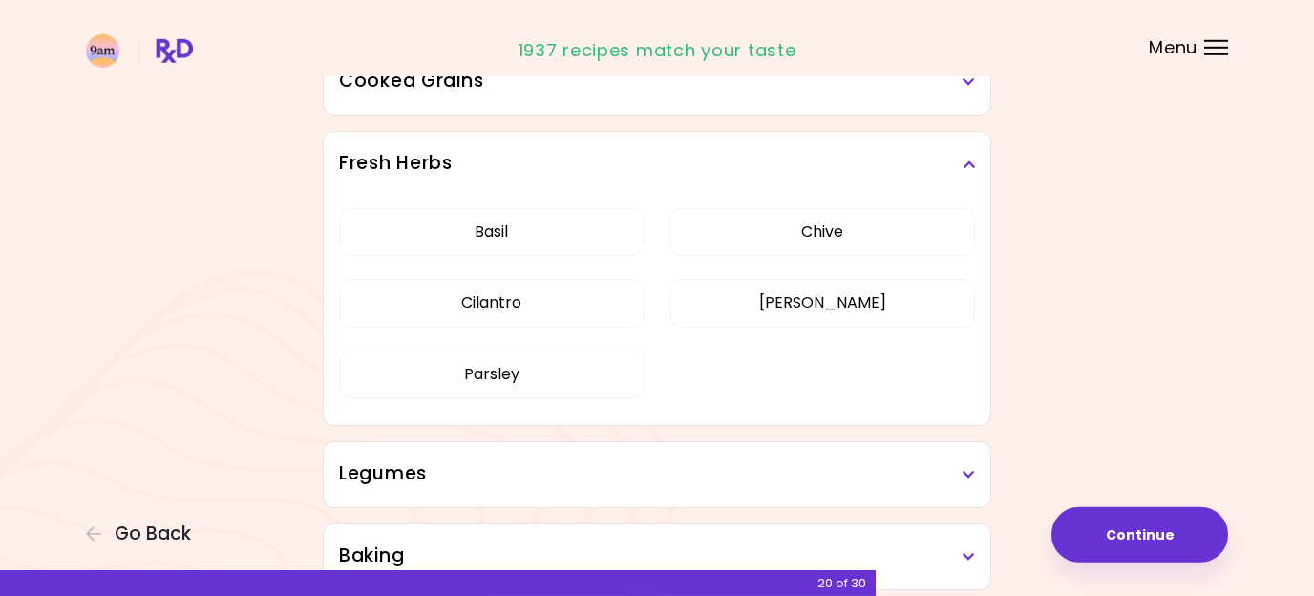
click at [691, 170] on h3 "Fresh Herbs" at bounding box center [657, 164] width 636 height 28
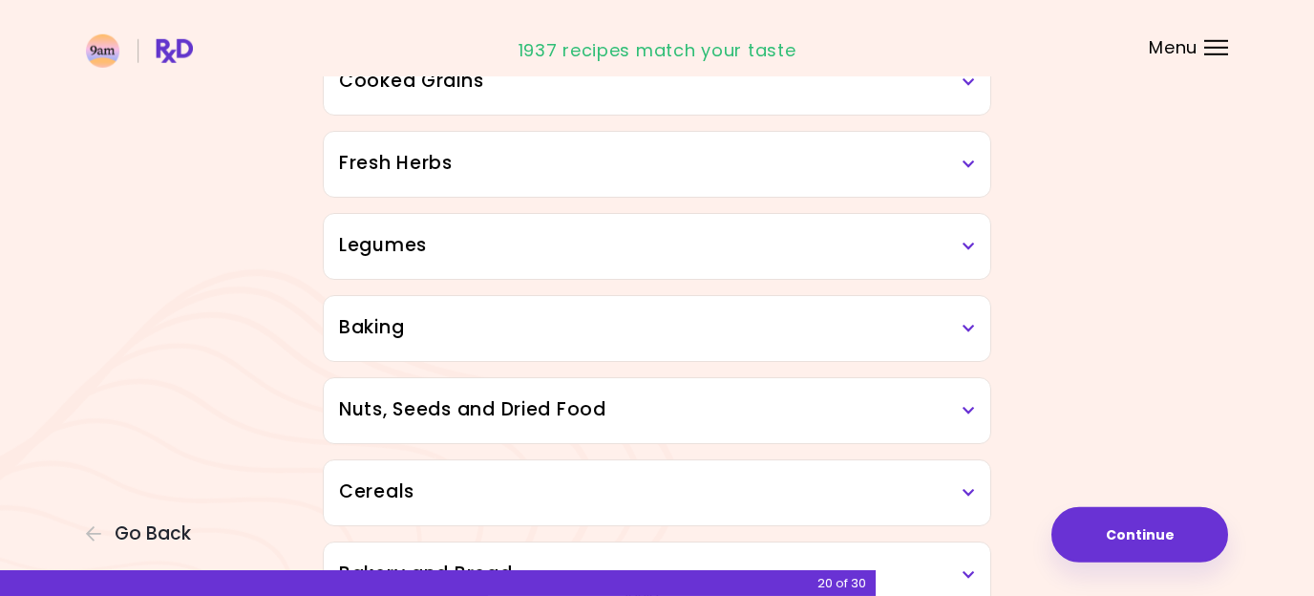
click at [692, 180] on div "Fresh Herbs" at bounding box center [657, 164] width 667 height 65
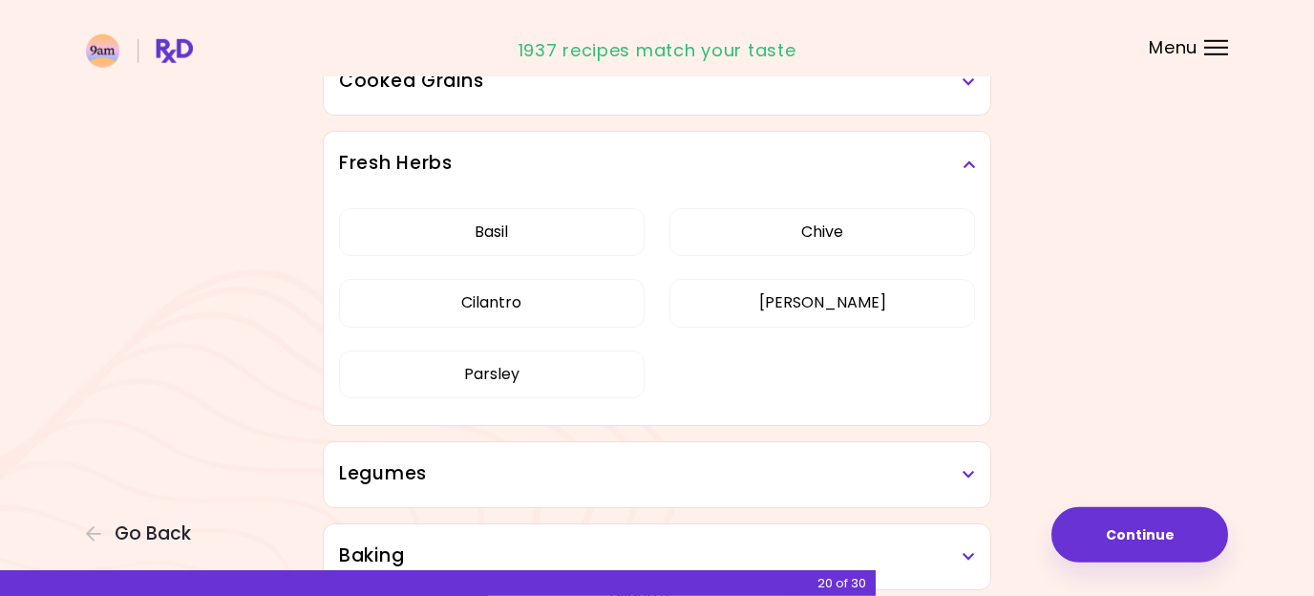
click at [693, 172] on h3 "Fresh Herbs" at bounding box center [657, 164] width 636 height 28
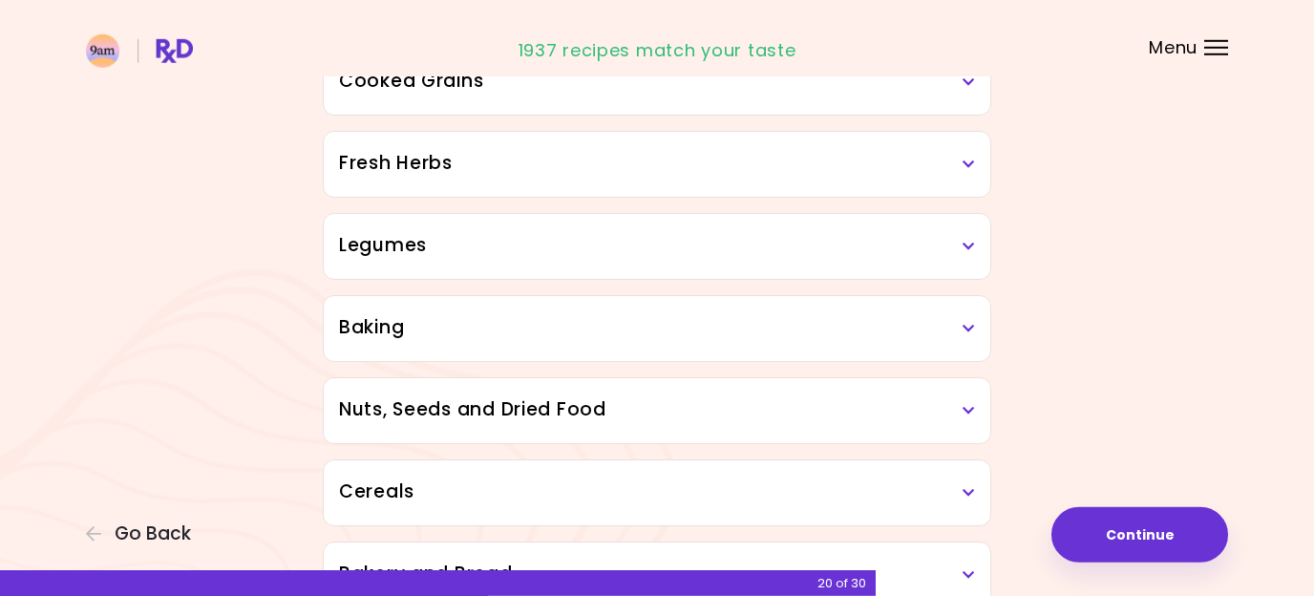
click at [642, 242] on h3 "Legumes" at bounding box center [657, 246] width 636 height 28
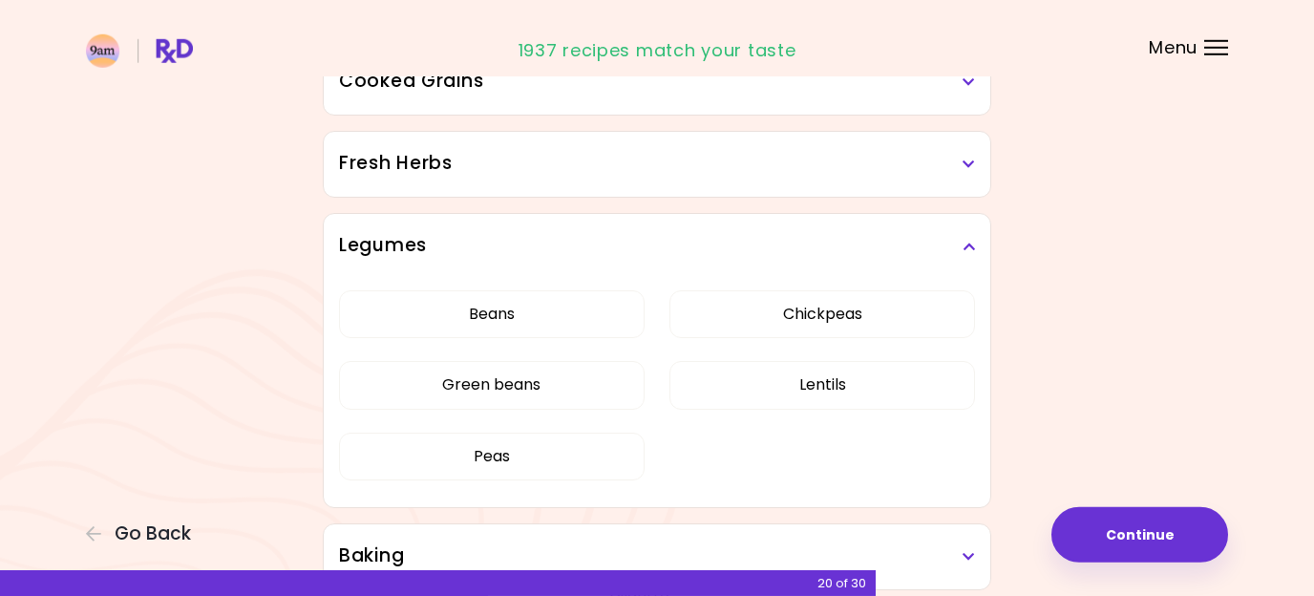
click at [652, 245] on h3 "Legumes" at bounding box center [657, 246] width 636 height 28
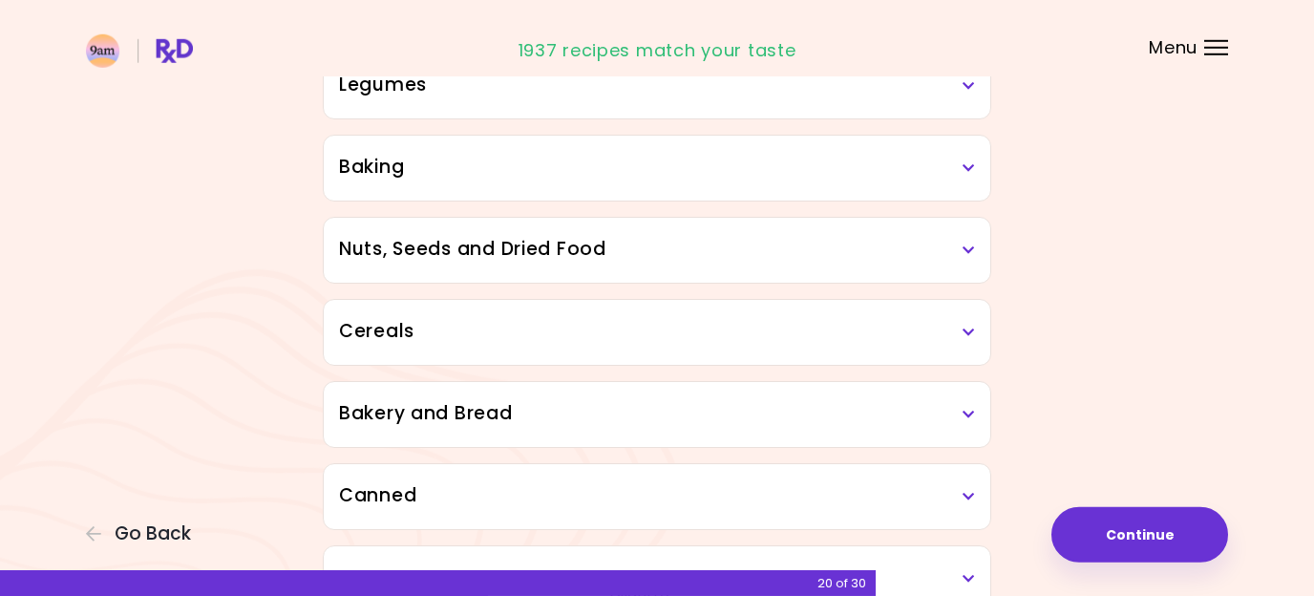
scroll to position [913, 0]
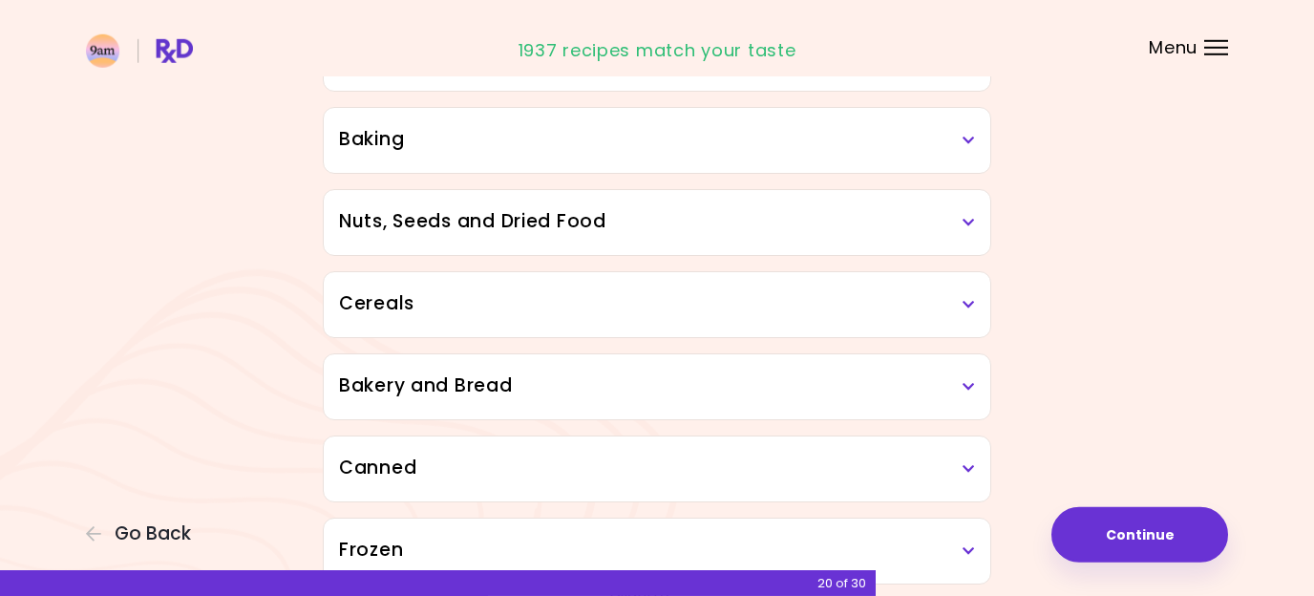
click at [687, 151] on h3 "Baking" at bounding box center [657, 140] width 636 height 28
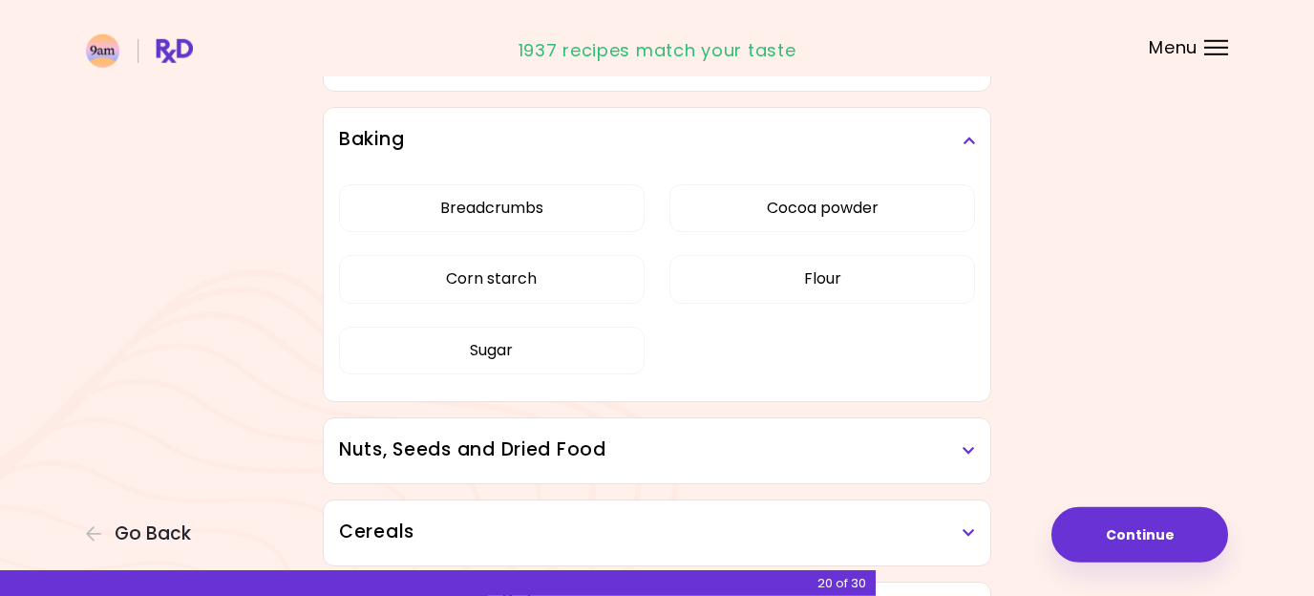
click at [669, 152] on h3 "Baking" at bounding box center [657, 140] width 636 height 28
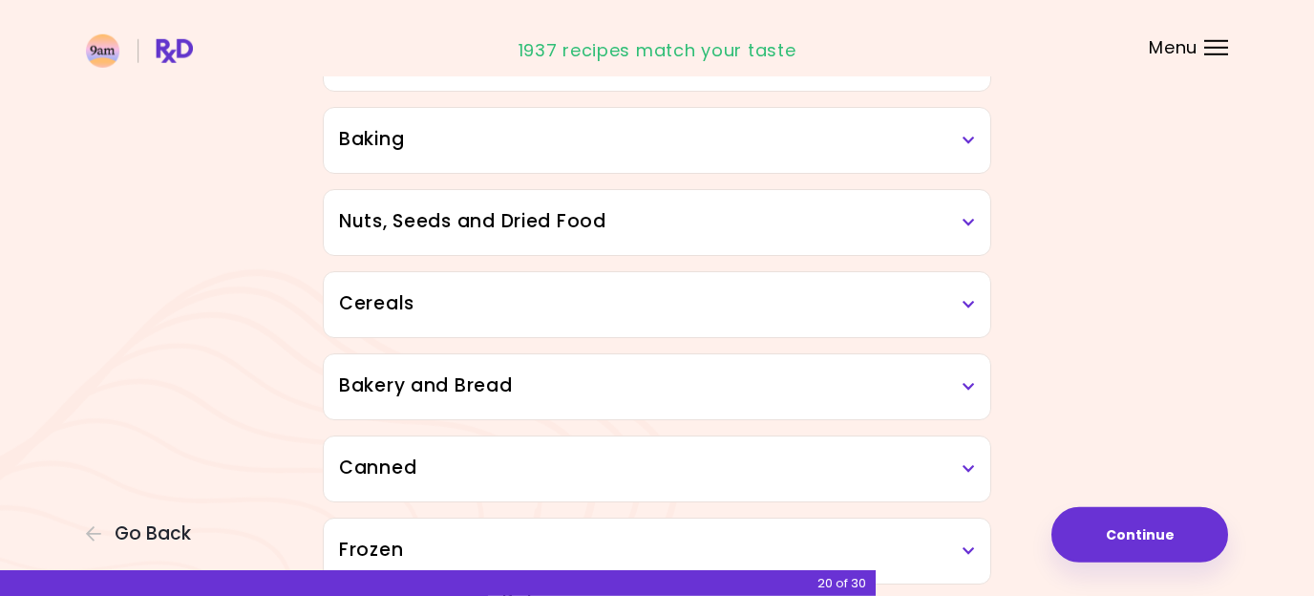
click at [654, 210] on h3 "Nuts, Seeds and Dried Food" at bounding box center [657, 222] width 636 height 28
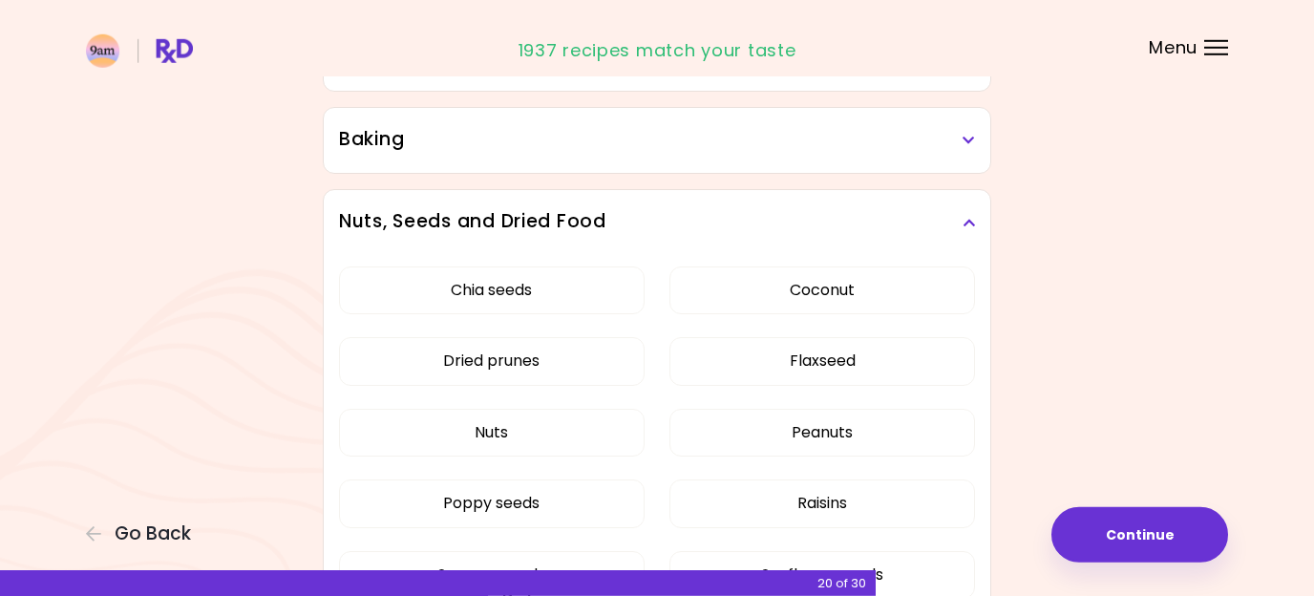
click at [654, 213] on h3 "Nuts, Seeds and Dried Food" at bounding box center [657, 222] width 636 height 28
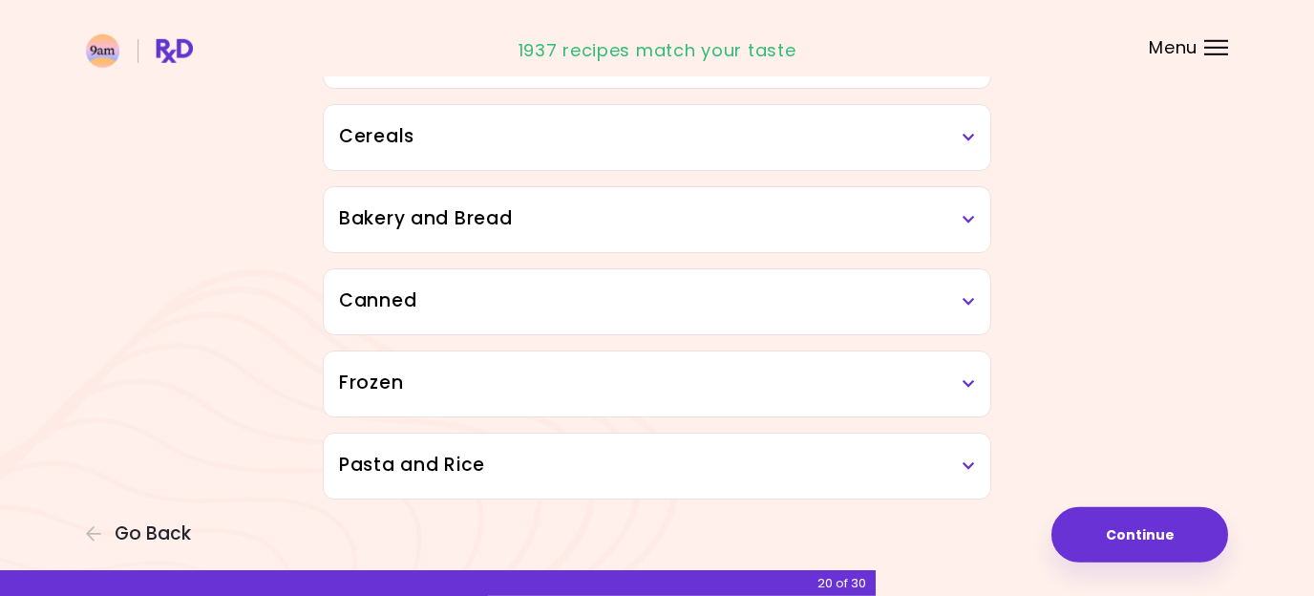
scroll to position [1089, 0]
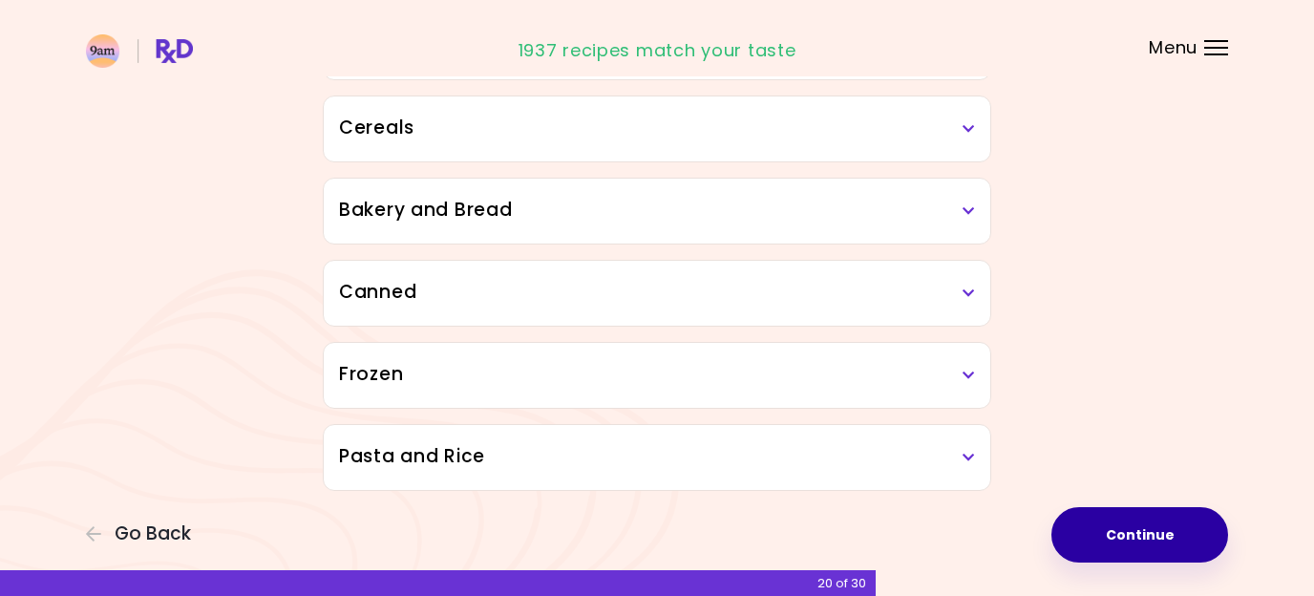
click at [1135, 536] on button "Continue" at bounding box center [1139, 534] width 177 height 55
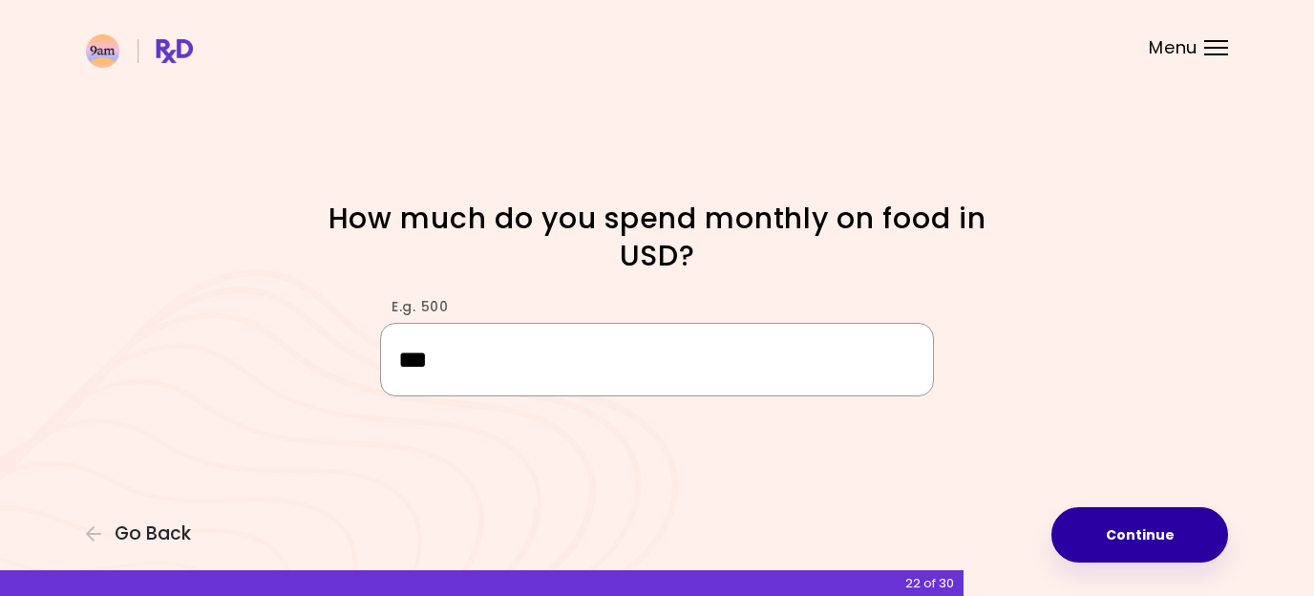
type input "***"
click at [1123, 535] on button "Continue" at bounding box center [1139, 534] width 177 height 55
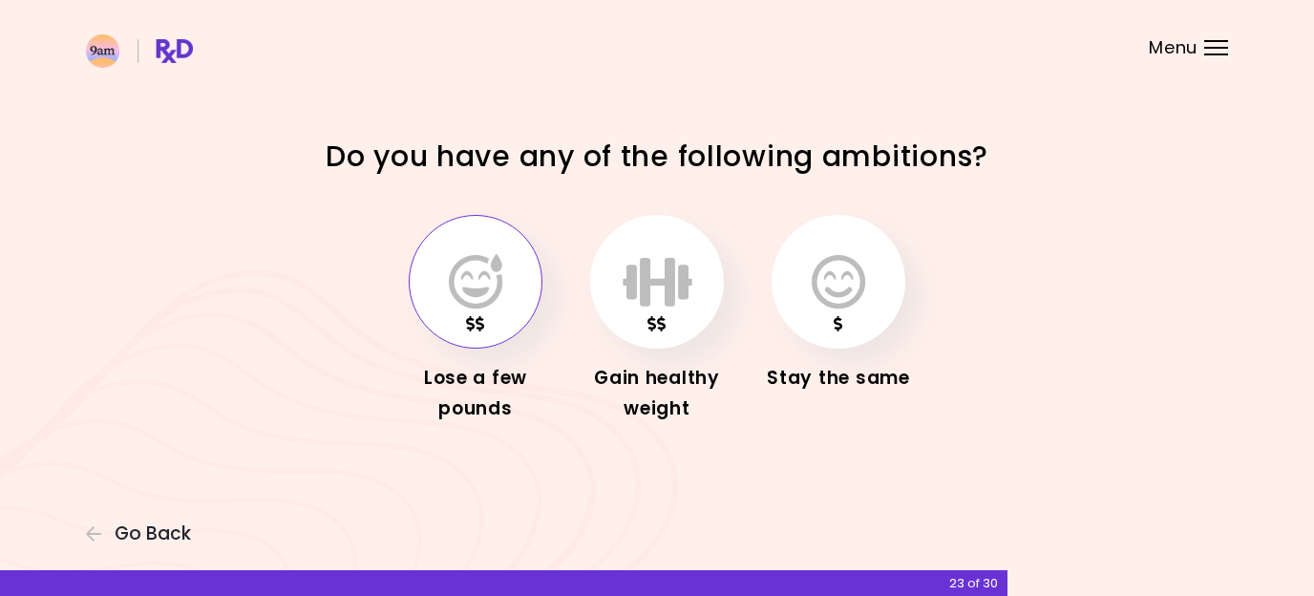
click at [462, 305] on icon "button" at bounding box center [475, 281] width 53 height 55
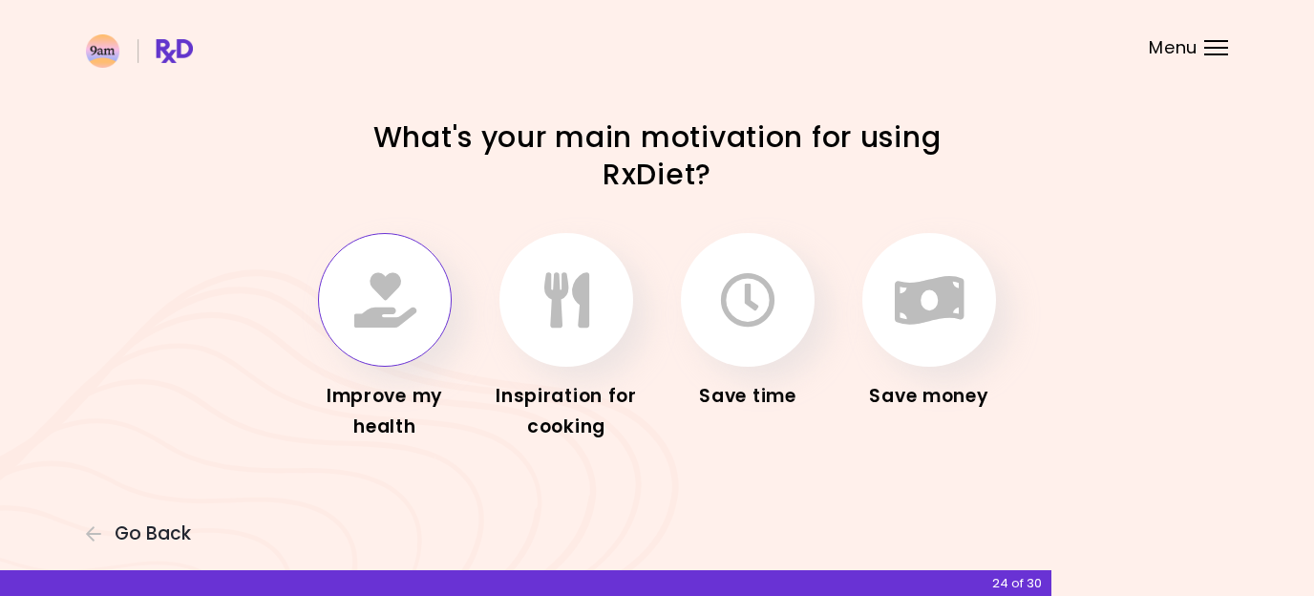
click at [385, 289] on icon "button" at bounding box center [385, 299] width 62 height 55
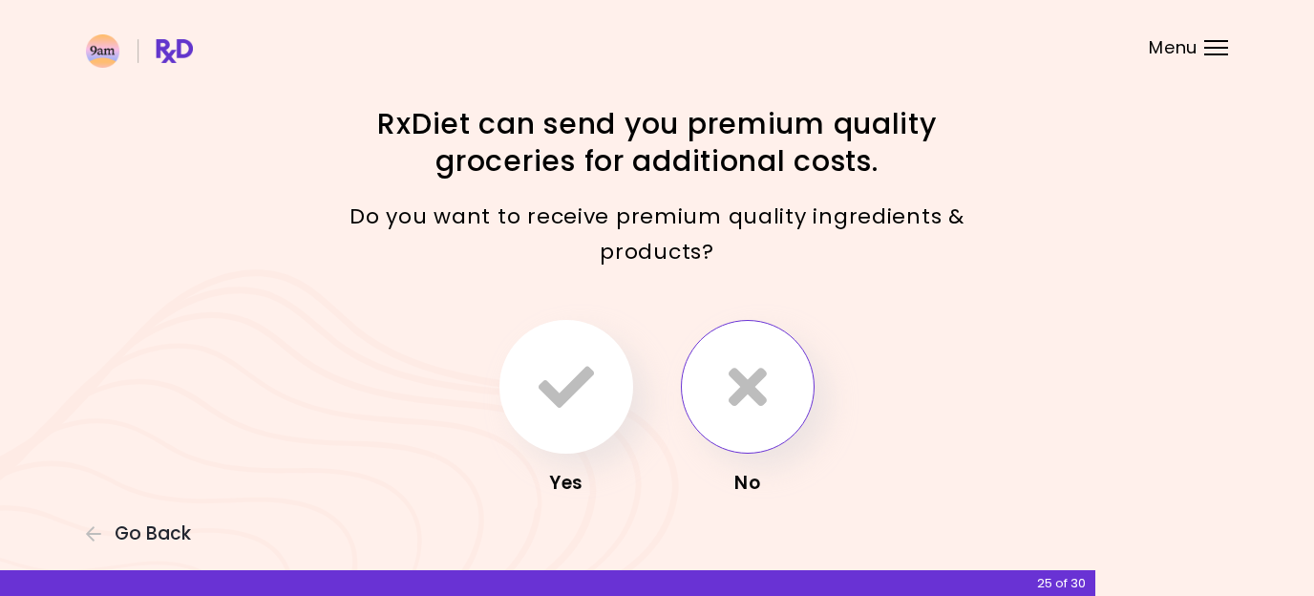
click at [761, 376] on icon "button" at bounding box center [748, 386] width 38 height 55
